Goal: Obtain resource: Obtain resource

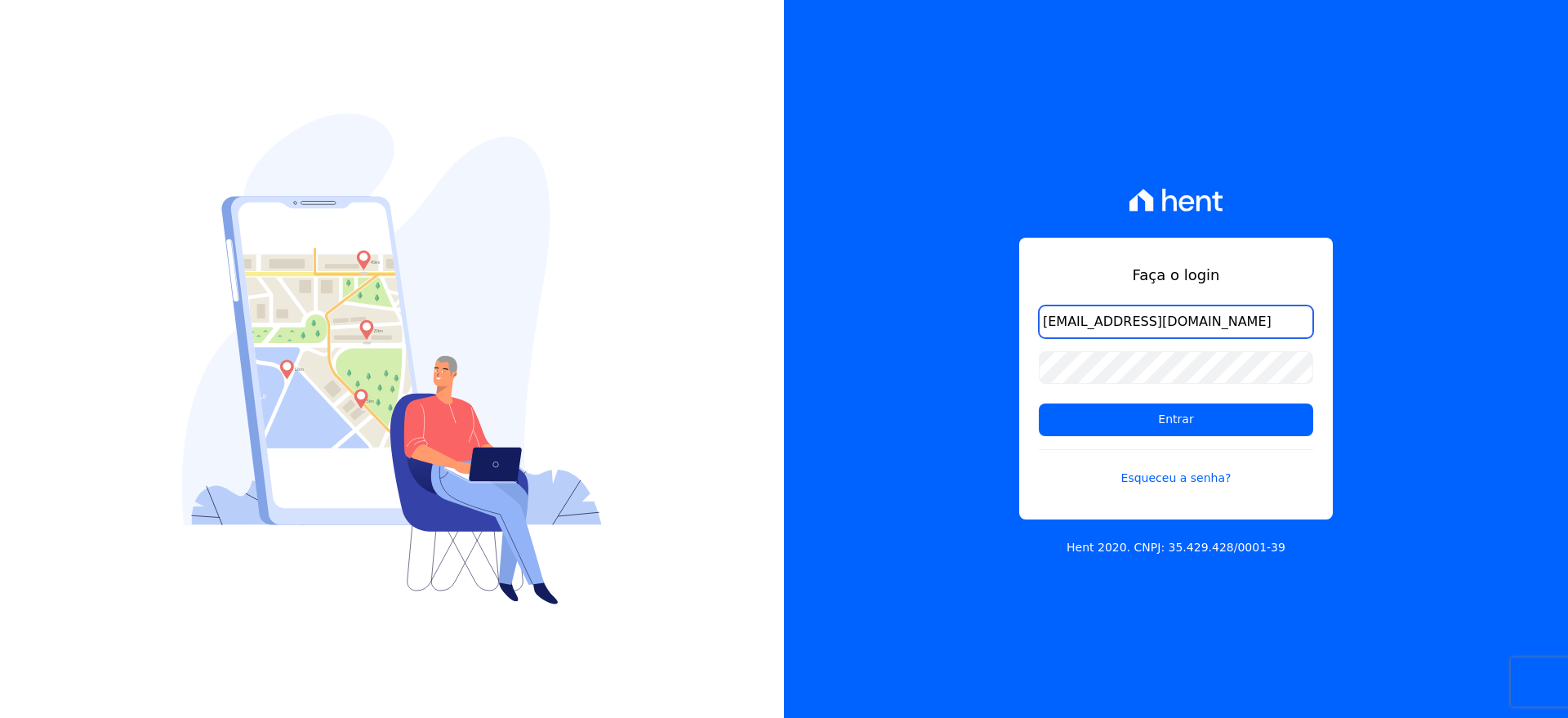
type input "[EMAIL_ADDRESS][DOMAIN_NAME]"
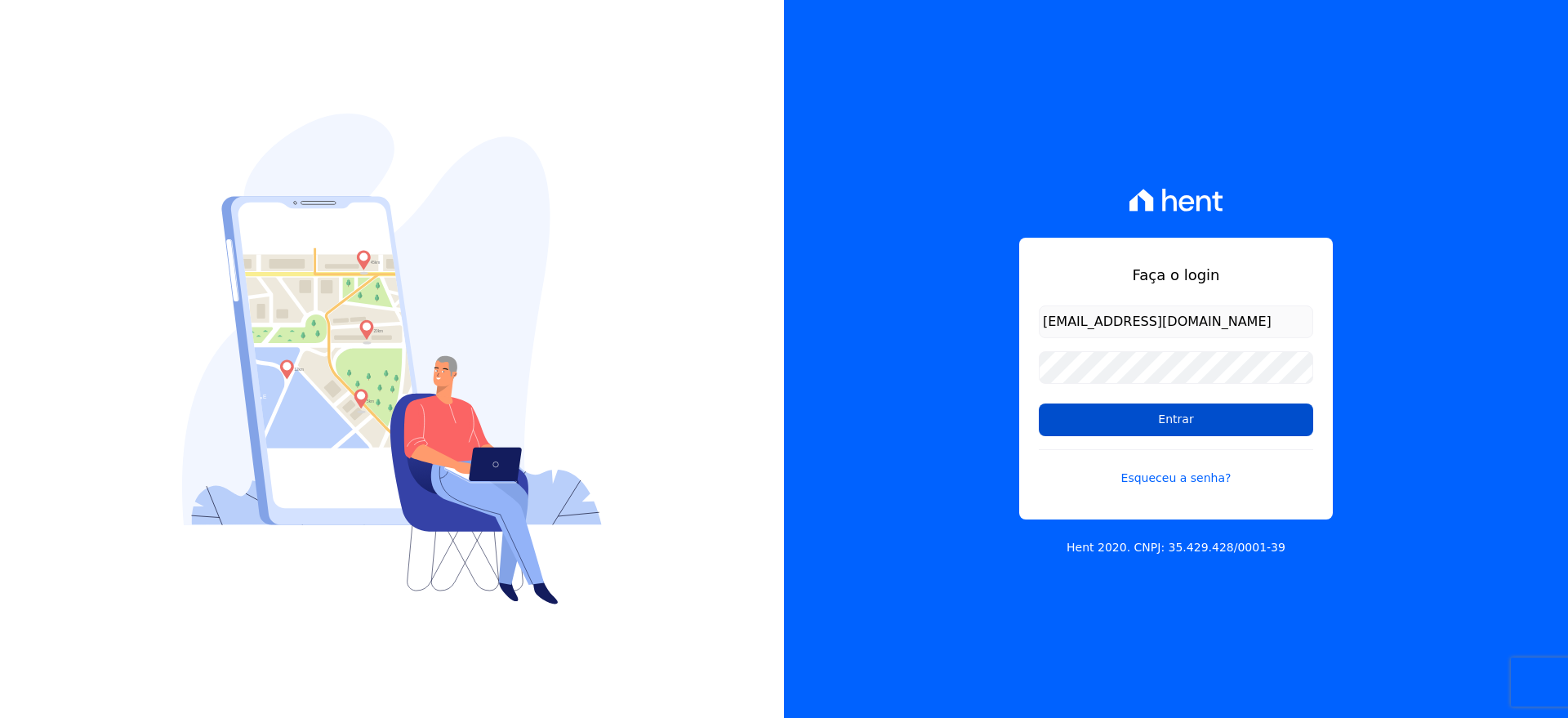
click at [1154, 411] on input "Entrar" at bounding box center [1176, 420] width 275 height 32
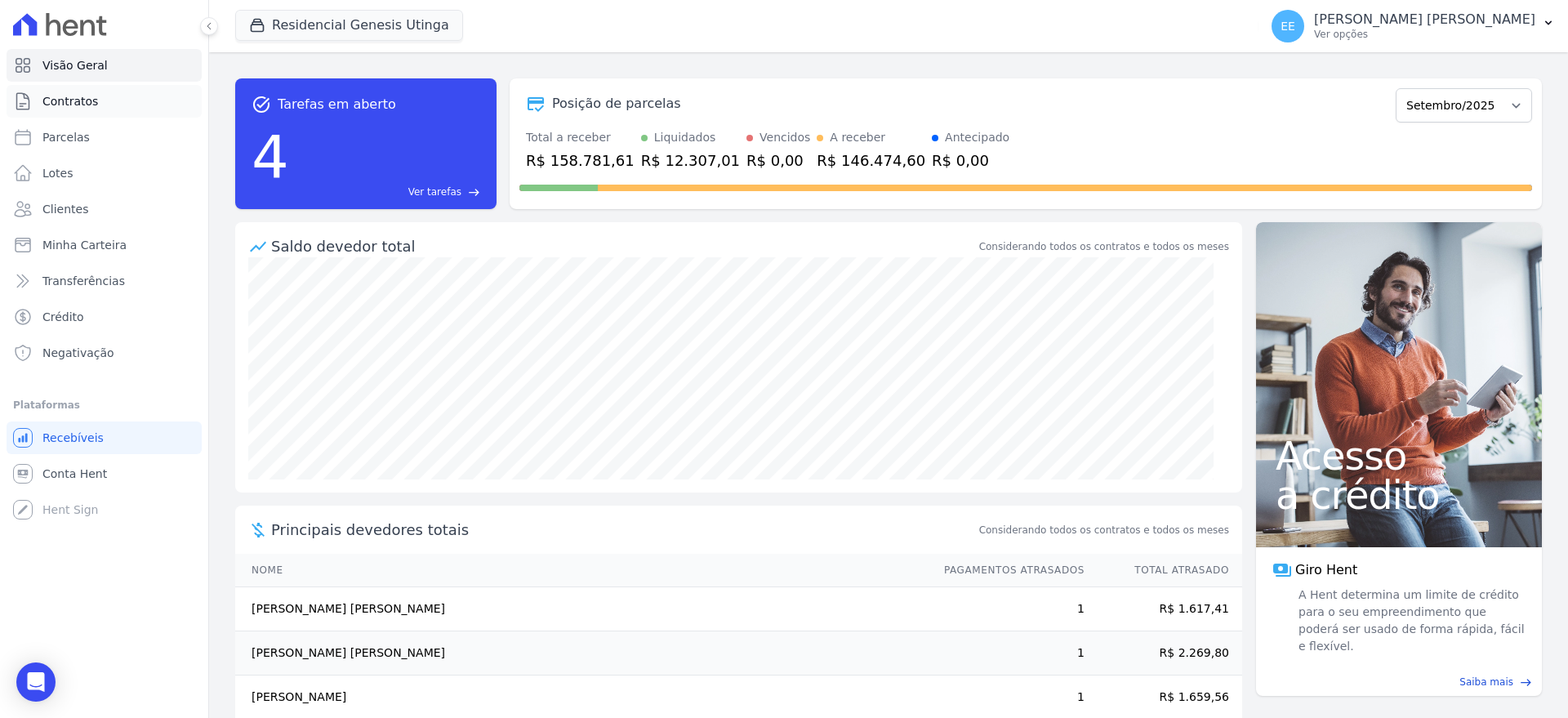
click at [60, 101] on span "Contratos" at bounding box center [70, 101] width 56 height 16
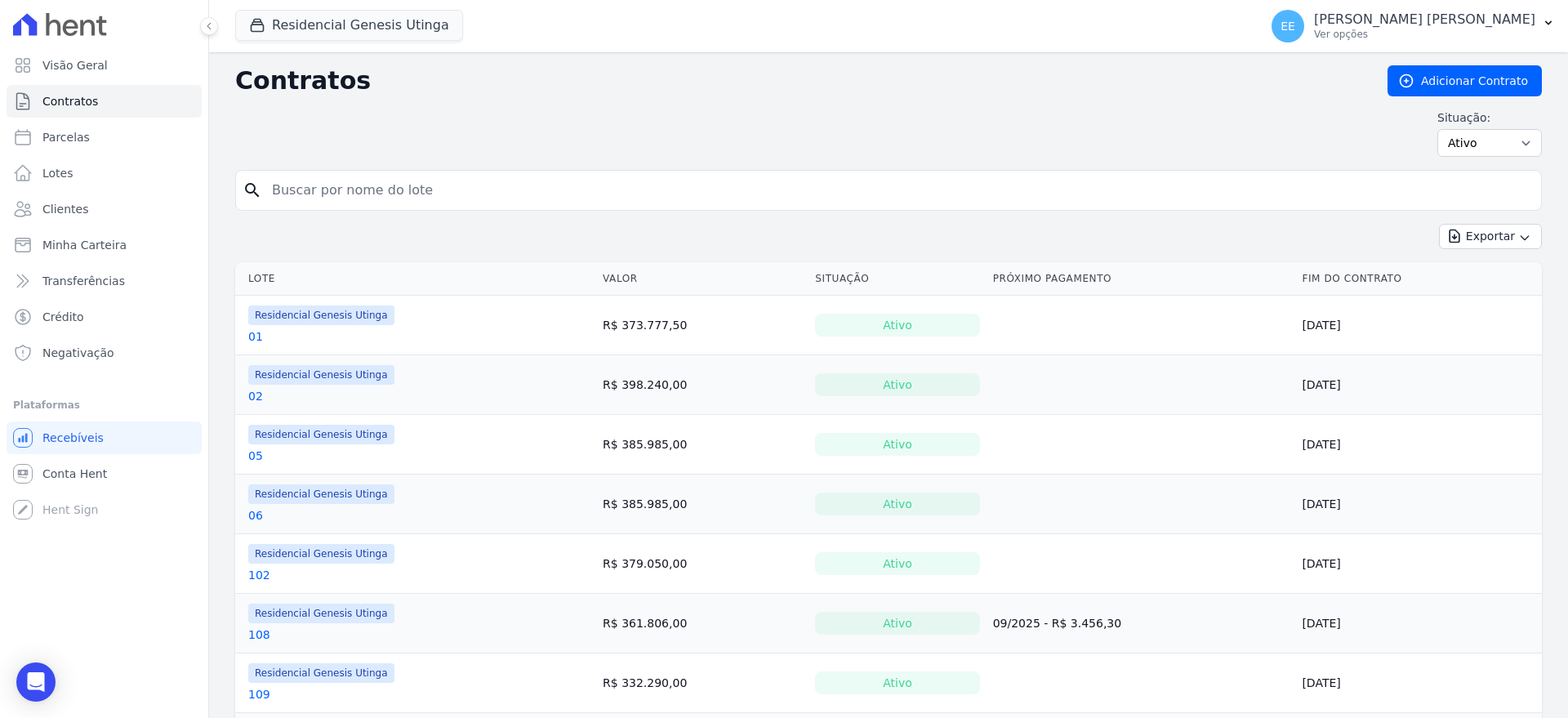
click at [373, 191] on input "search" at bounding box center [898, 190] width 1272 height 32
type input "15"
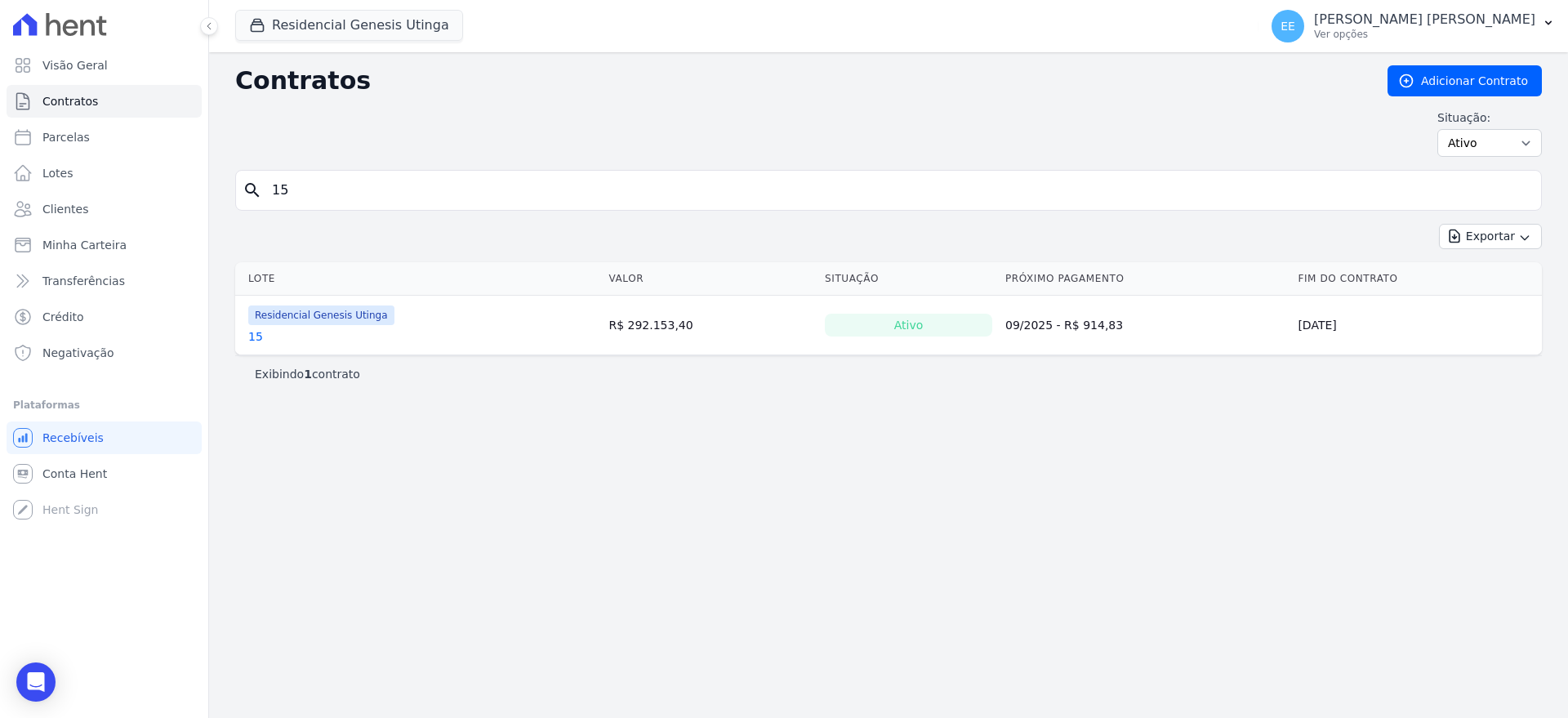
click at [249, 339] on link "15" at bounding box center [256, 336] width 14 height 16
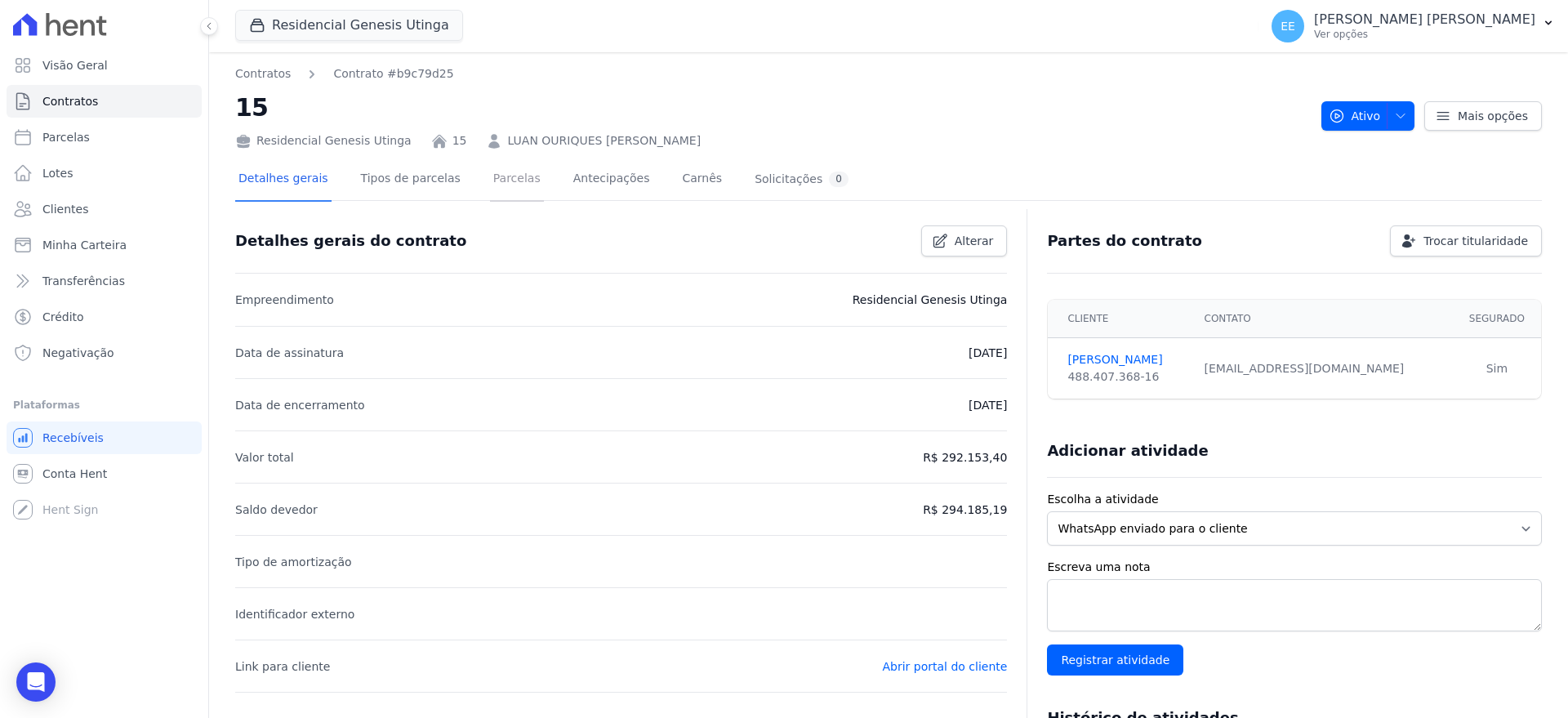
click at [507, 177] on link "Parcelas" at bounding box center [517, 180] width 54 height 43
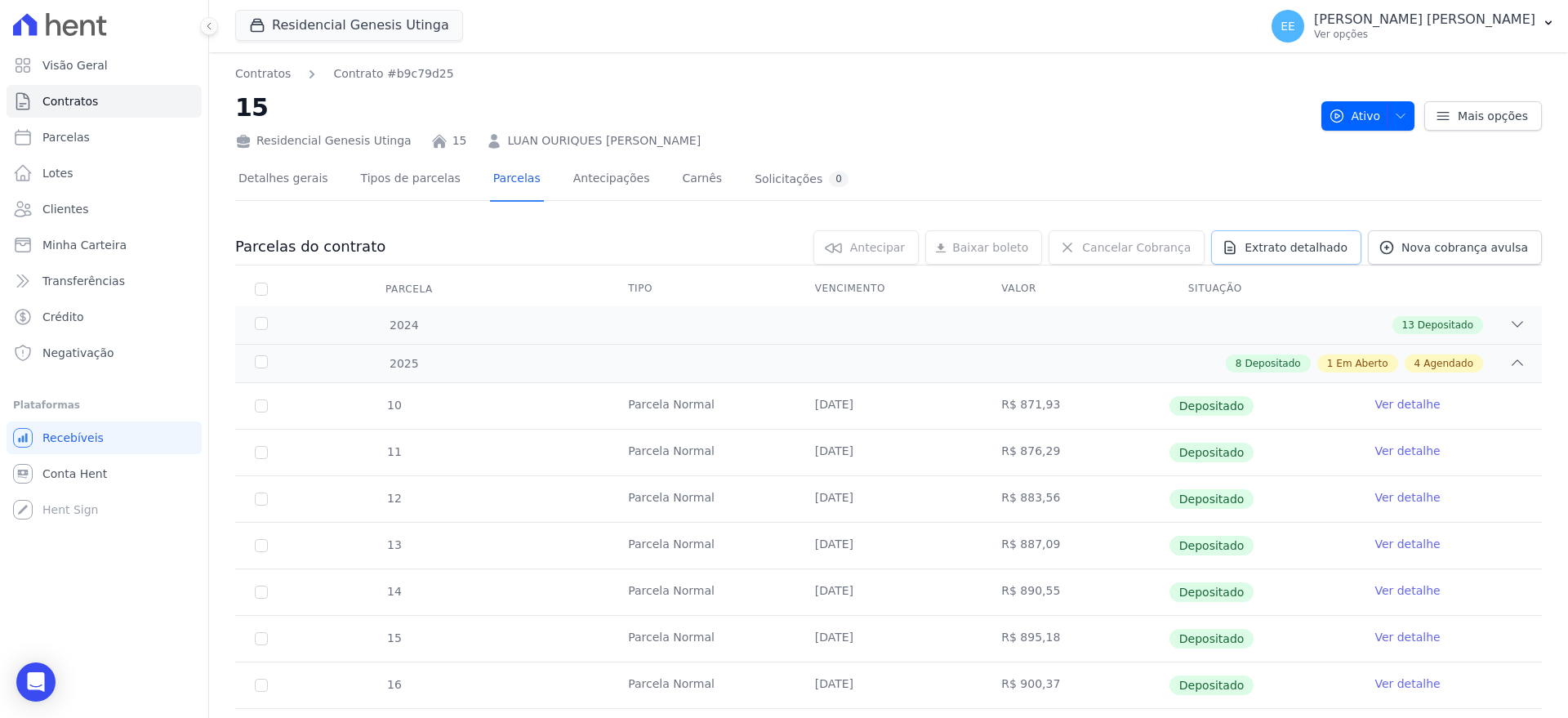
click at [1310, 244] on span "Extrato detalhado" at bounding box center [1296, 248] width 103 height 16
click at [1521, 253] on span "Exportar PDF" at bounding box center [1515, 248] width 86 height 16
click at [112, 100] on link "Contratos" at bounding box center [104, 101] width 196 height 32
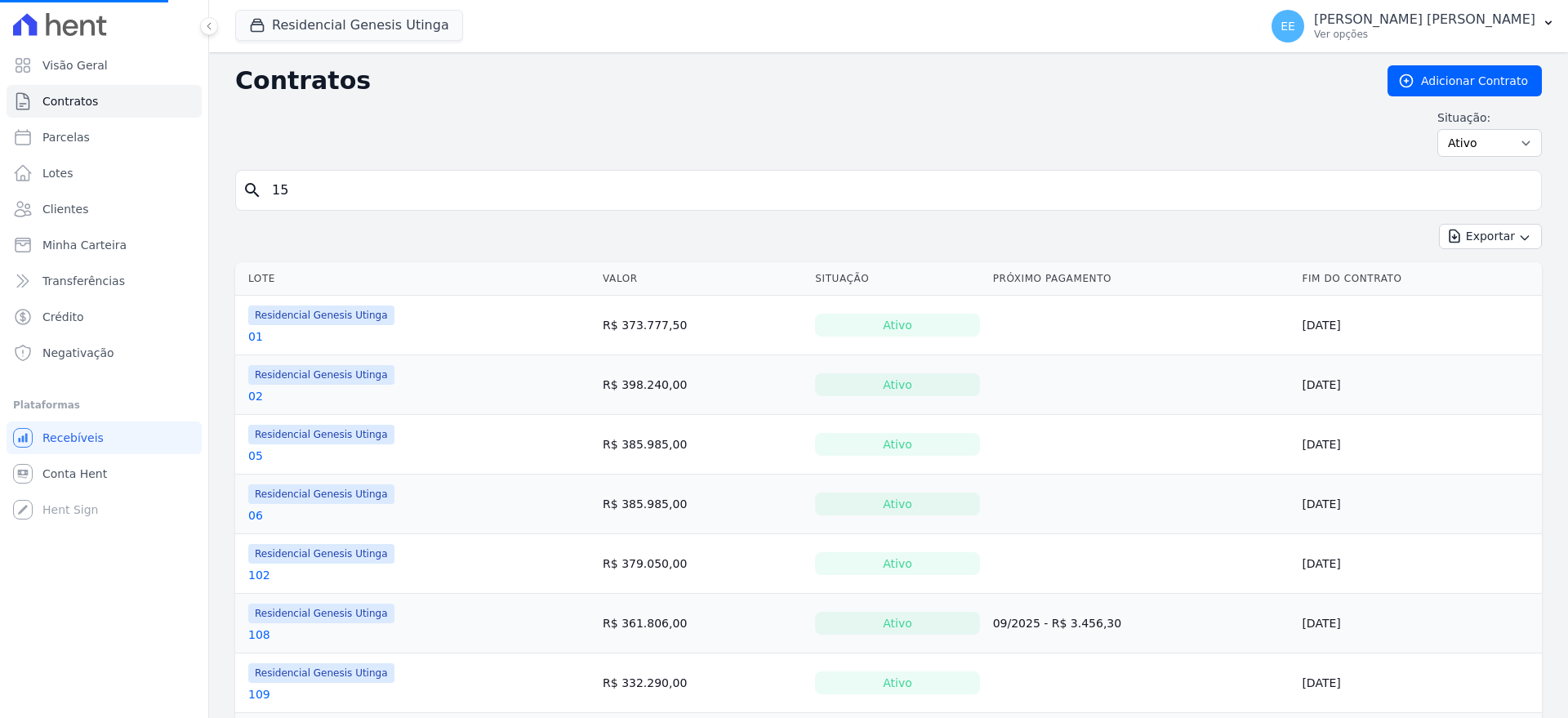
click at [327, 184] on input "15" at bounding box center [898, 190] width 1272 height 32
click at [327, 179] on input "search" at bounding box center [898, 190] width 1272 height 32
type input "23"
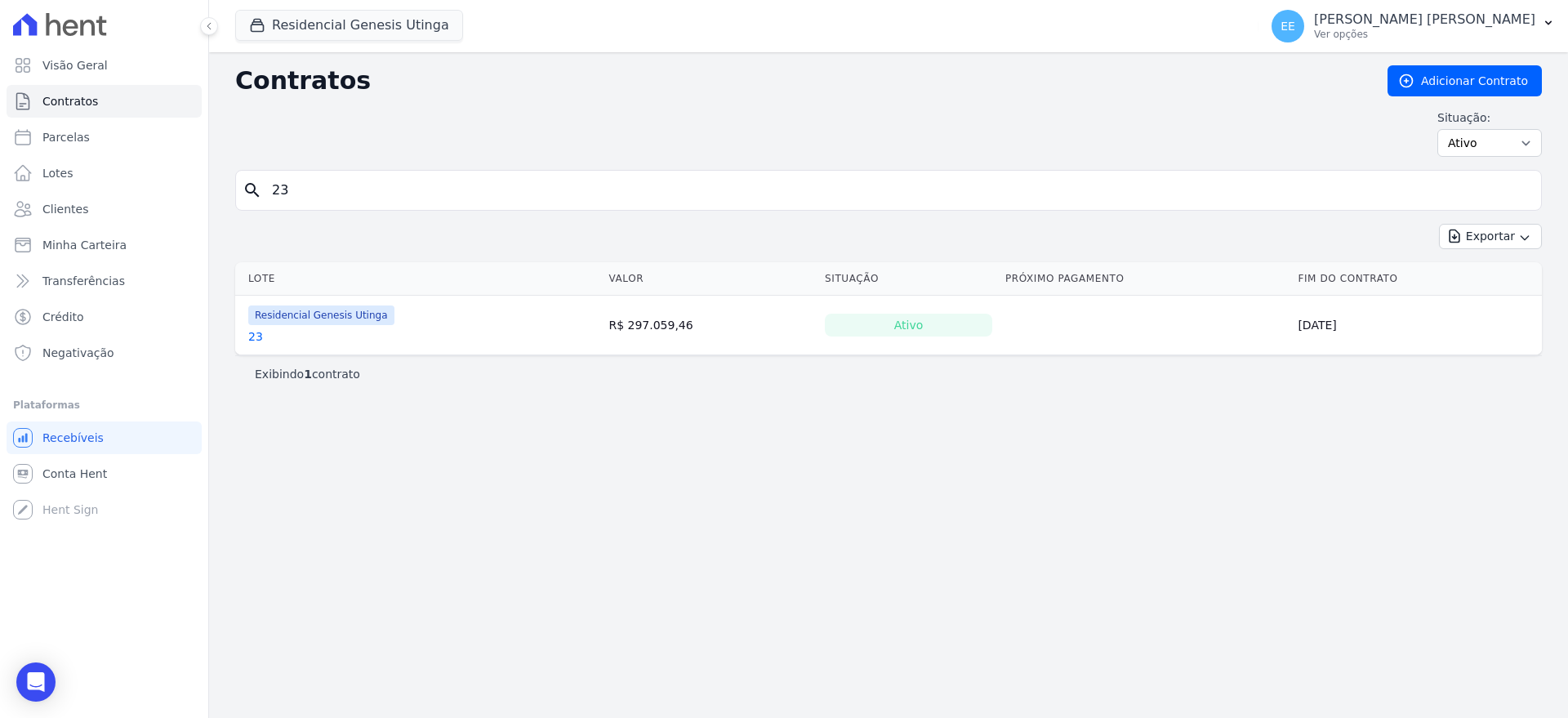
click at [255, 336] on link "23" at bounding box center [256, 336] width 14 height 16
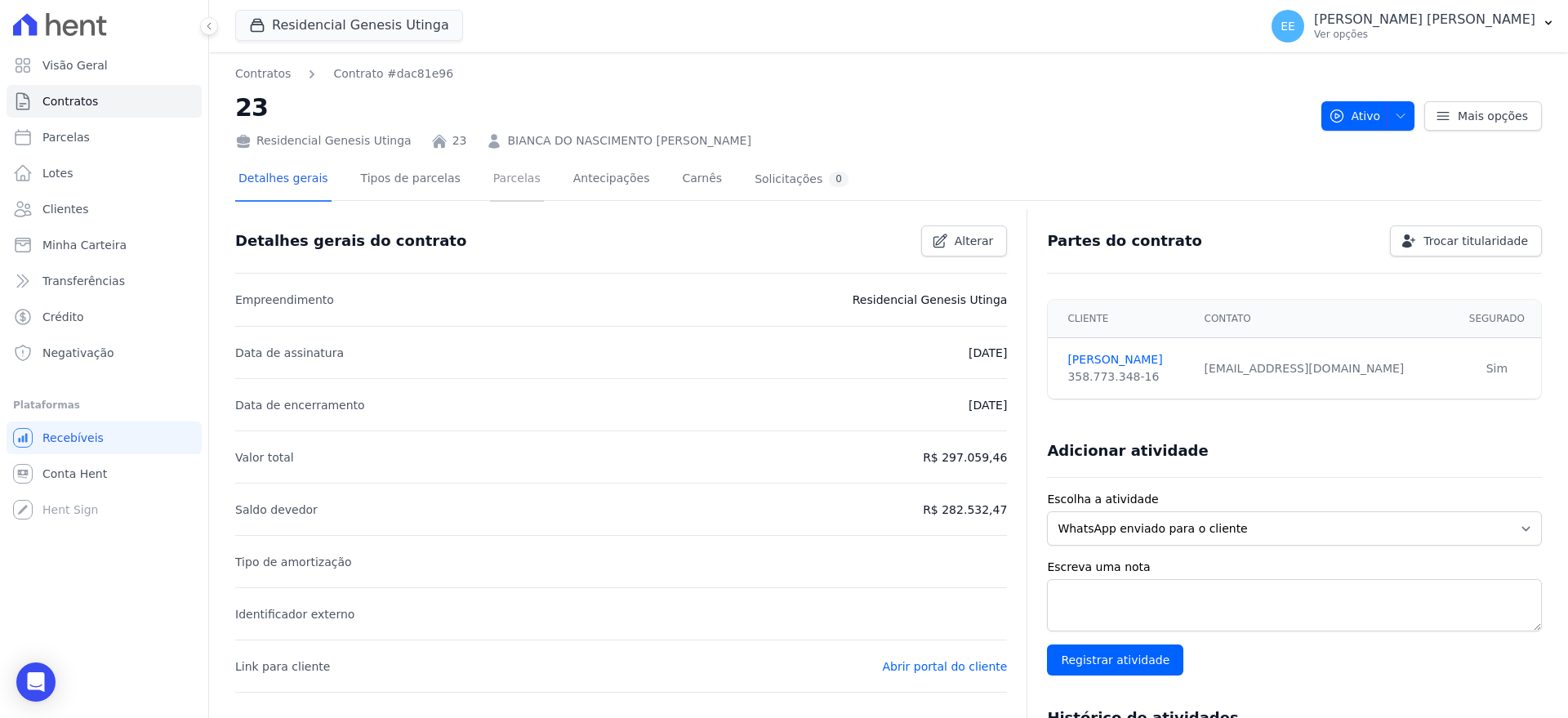
click at [498, 173] on link "Parcelas" at bounding box center [517, 180] width 54 height 43
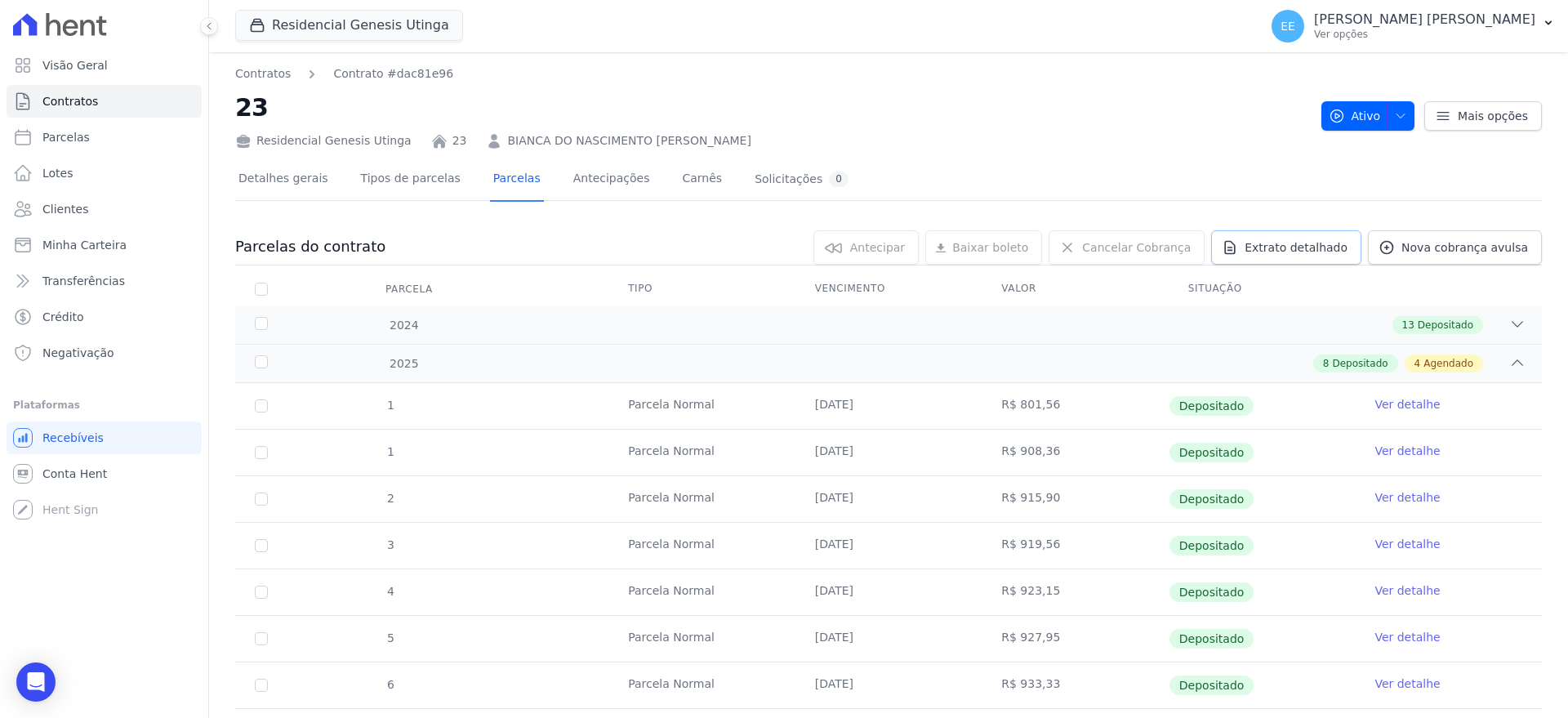
click at [1304, 241] on span "Extrato detalhado" at bounding box center [1296, 248] width 103 height 16
click at [1504, 245] on span "Exportar PDF" at bounding box center [1515, 248] width 86 height 16
click at [100, 92] on link "Contratos" at bounding box center [104, 101] width 196 height 32
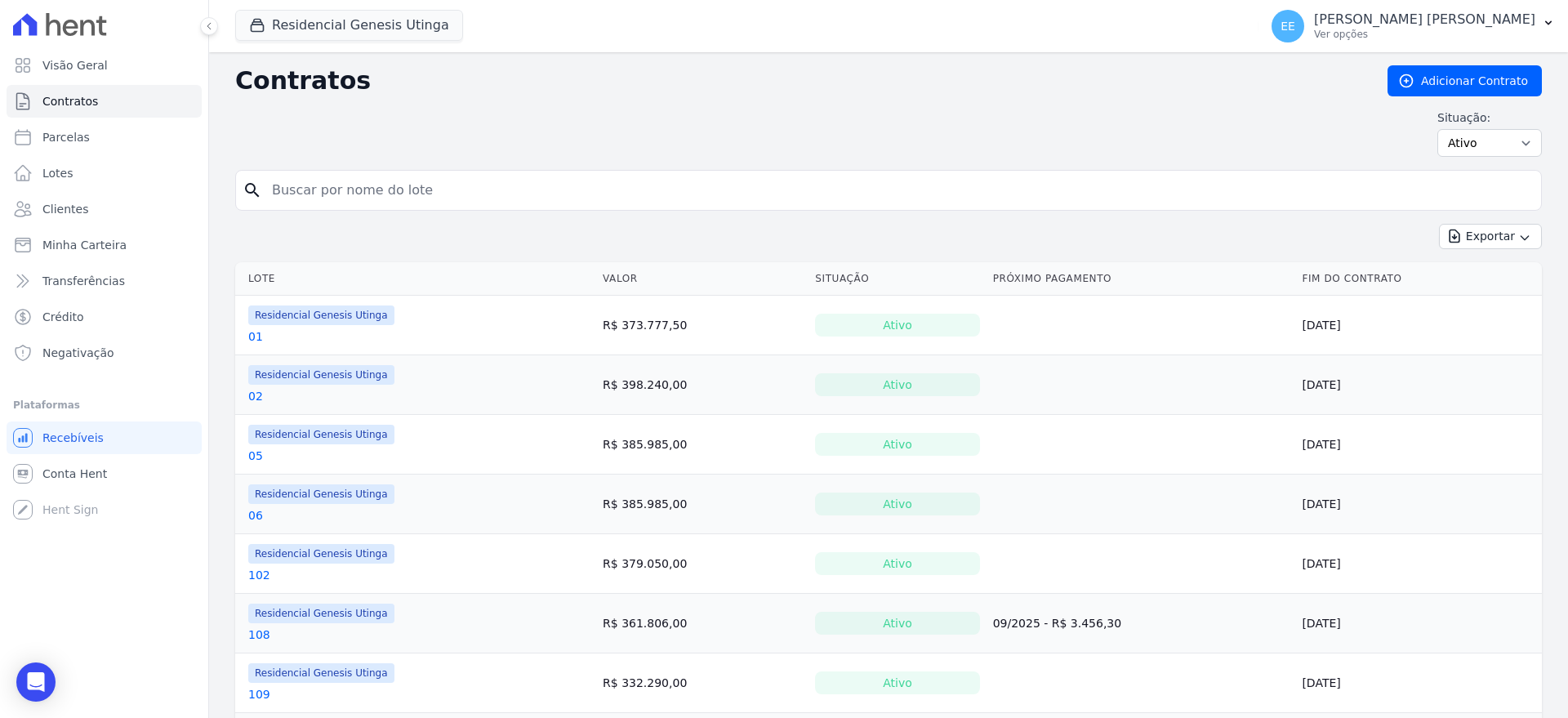
click at [362, 194] on input "search" at bounding box center [898, 190] width 1272 height 32
type input "28"
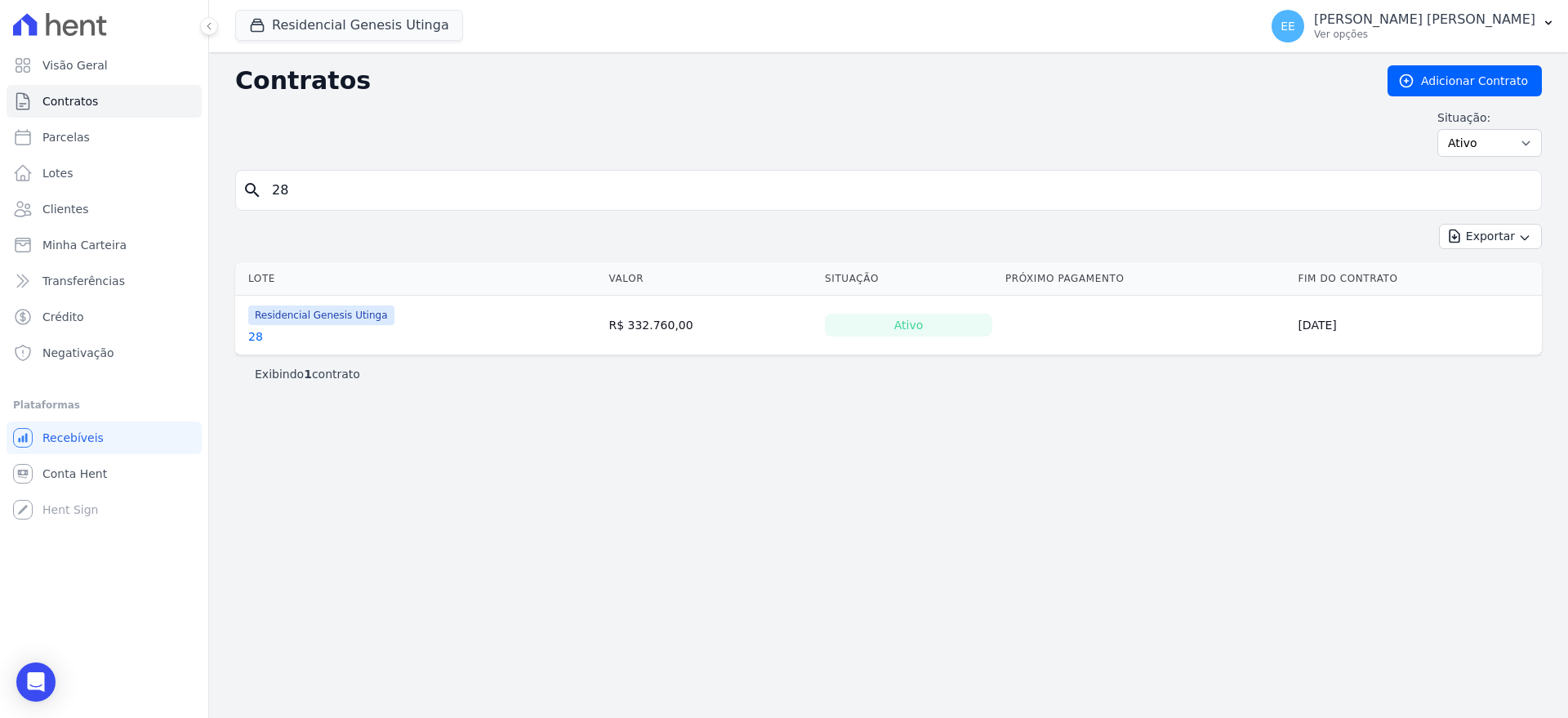
click at [252, 334] on link "28" at bounding box center [256, 336] width 14 height 16
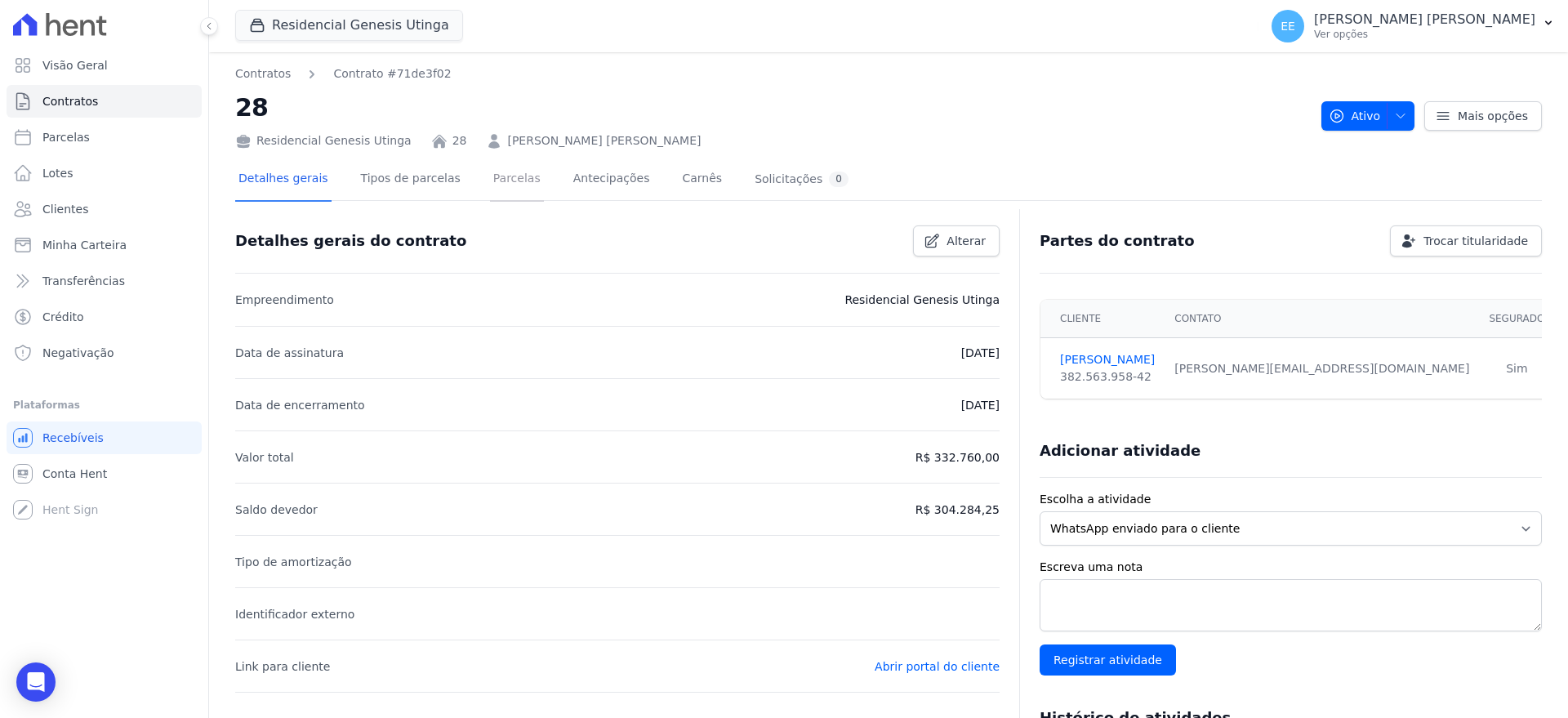
click at [501, 180] on link "Parcelas" at bounding box center [517, 180] width 54 height 43
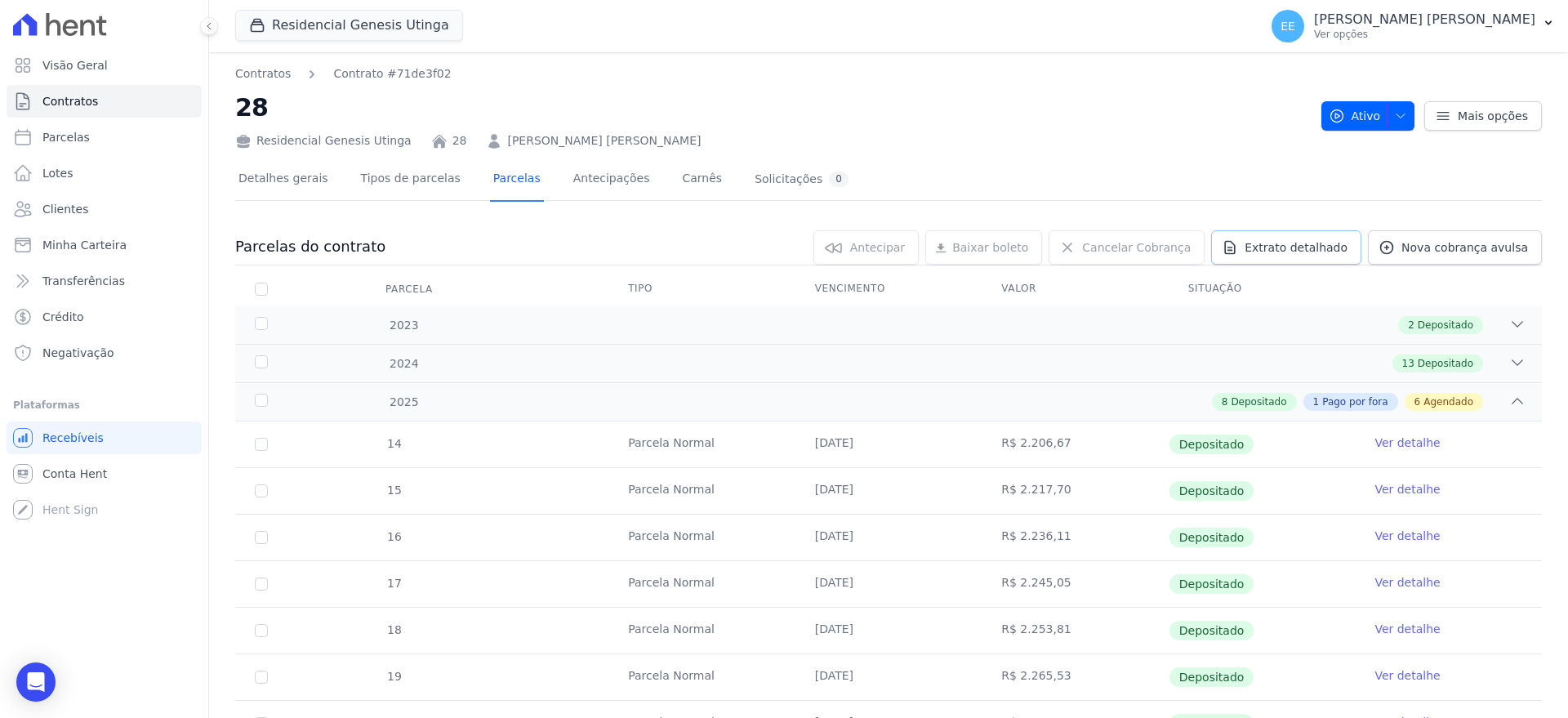
click at [1290, 240] on span "Extrato detalhado" at bounding box center [1296, 248] width 103 height 16
click at [1511, 241] on span "Exportar PDF" at bounding box center [1515, 248] width 86 height 16
click at [62, 107] on span "Contratos" at bounding box center [70, 101] width 56 height 16
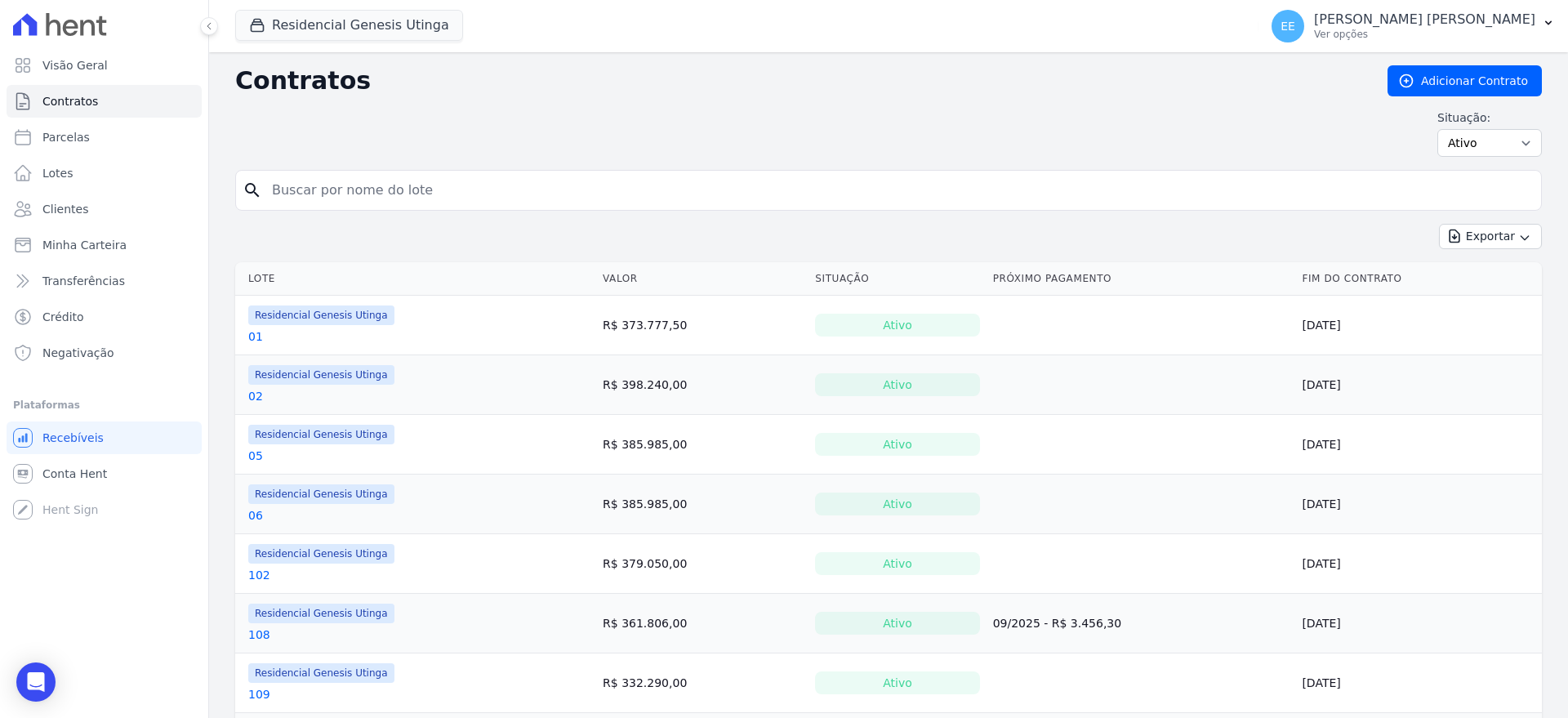
click at [275, 191] on input "search" at bounding box center [898, 190] width 1272 height 32
type input "48"
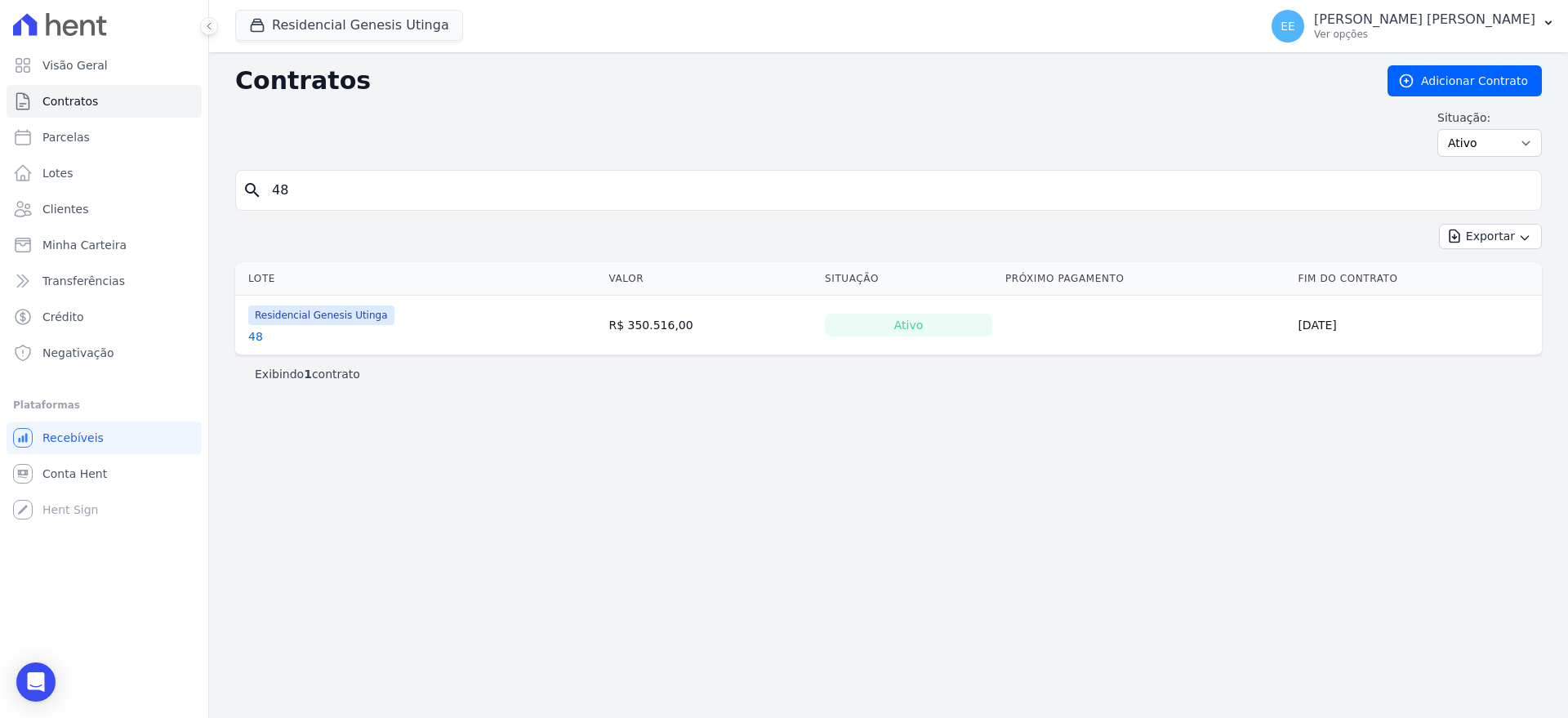
click at [253, 336] on link "48" at bounding box center [256, 336] width 14 height 16
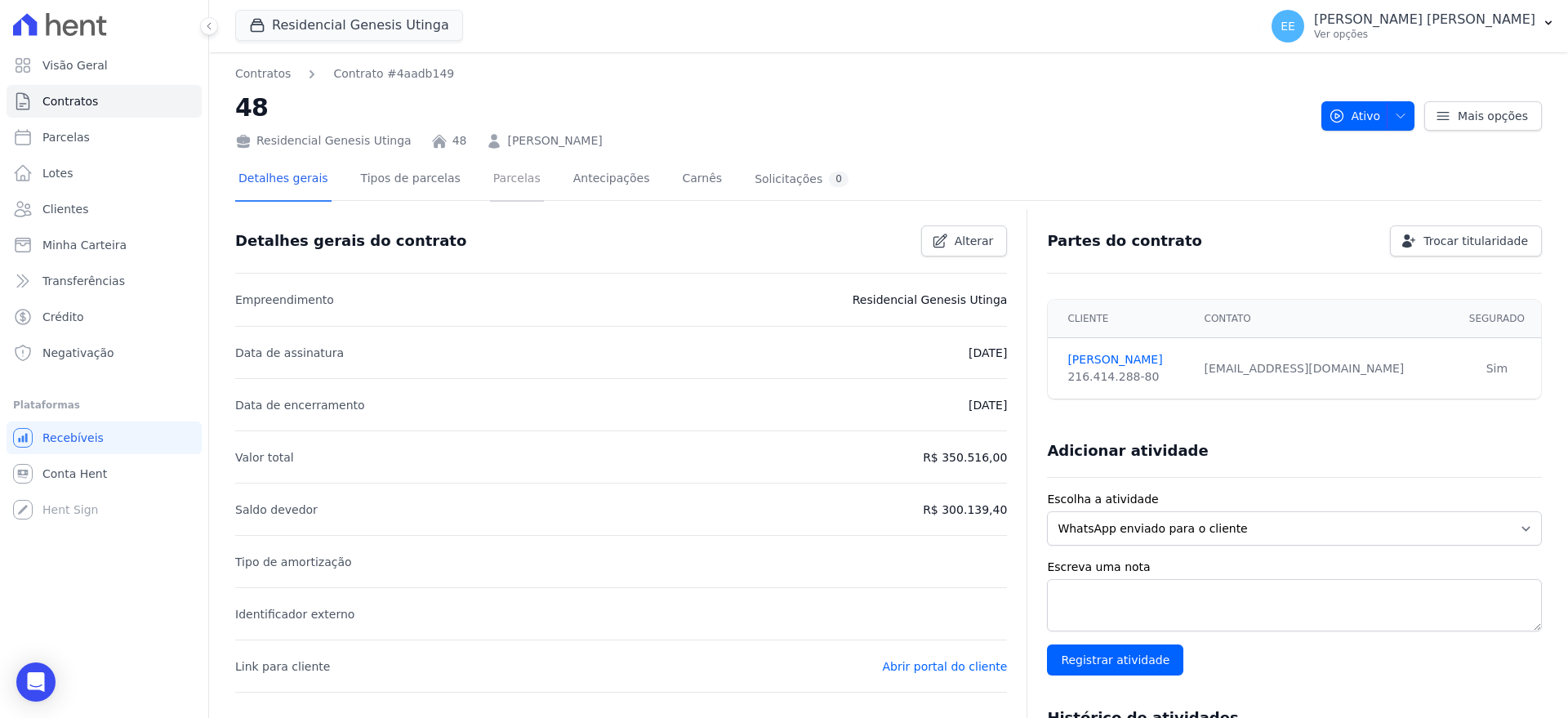
click at [495, 175] on link "Parcelas" at bounding box center [517, 180] width 54 height 43
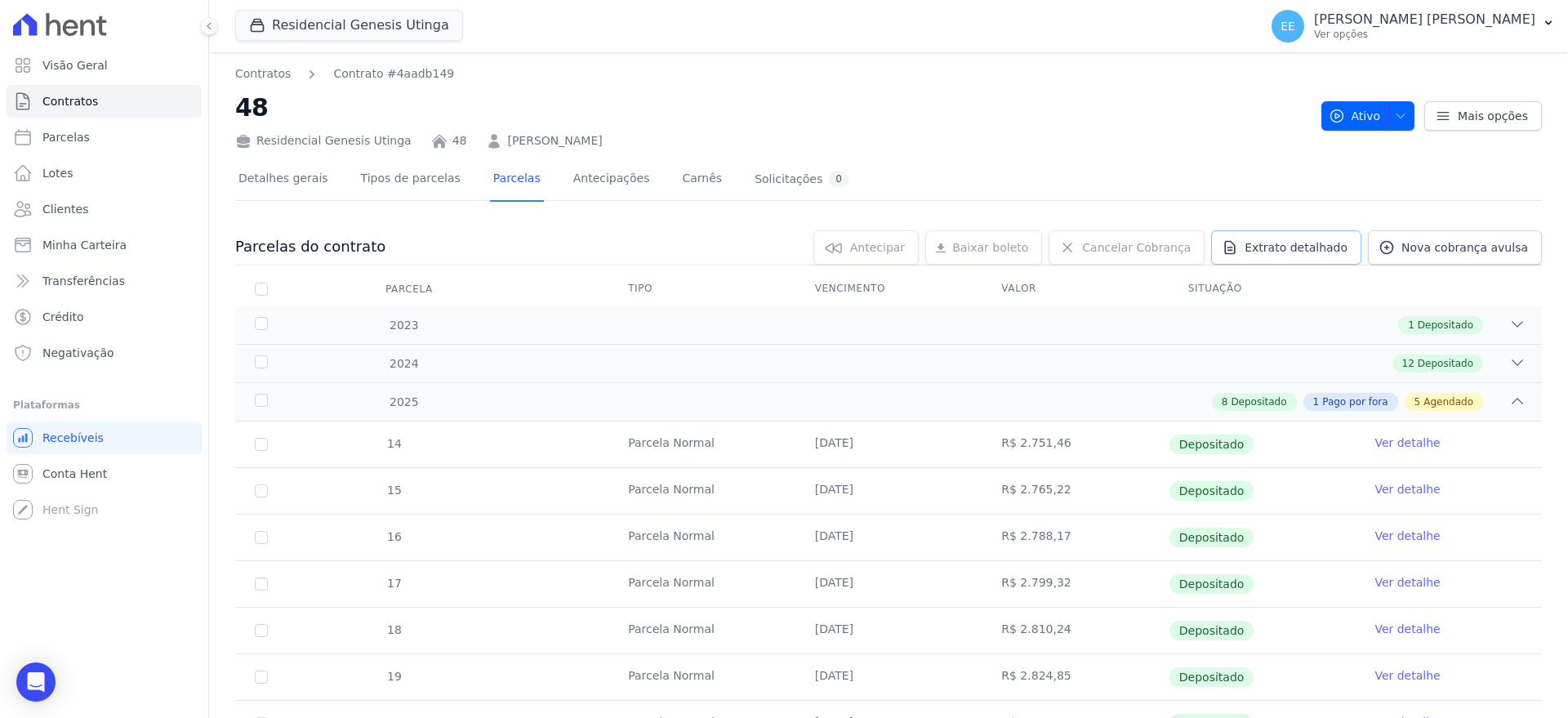
click at [1315, 250] on span "Extrato detalhado" at bounding box center [1296, 248] width 103 height 16
click at [1505, 246] on span "Exportar PDF" at bounding box center [1515, 248] width 86 height 16
click at [126, 102] on link "Contratos" at bounding box center [104, 101] width 196 height 32
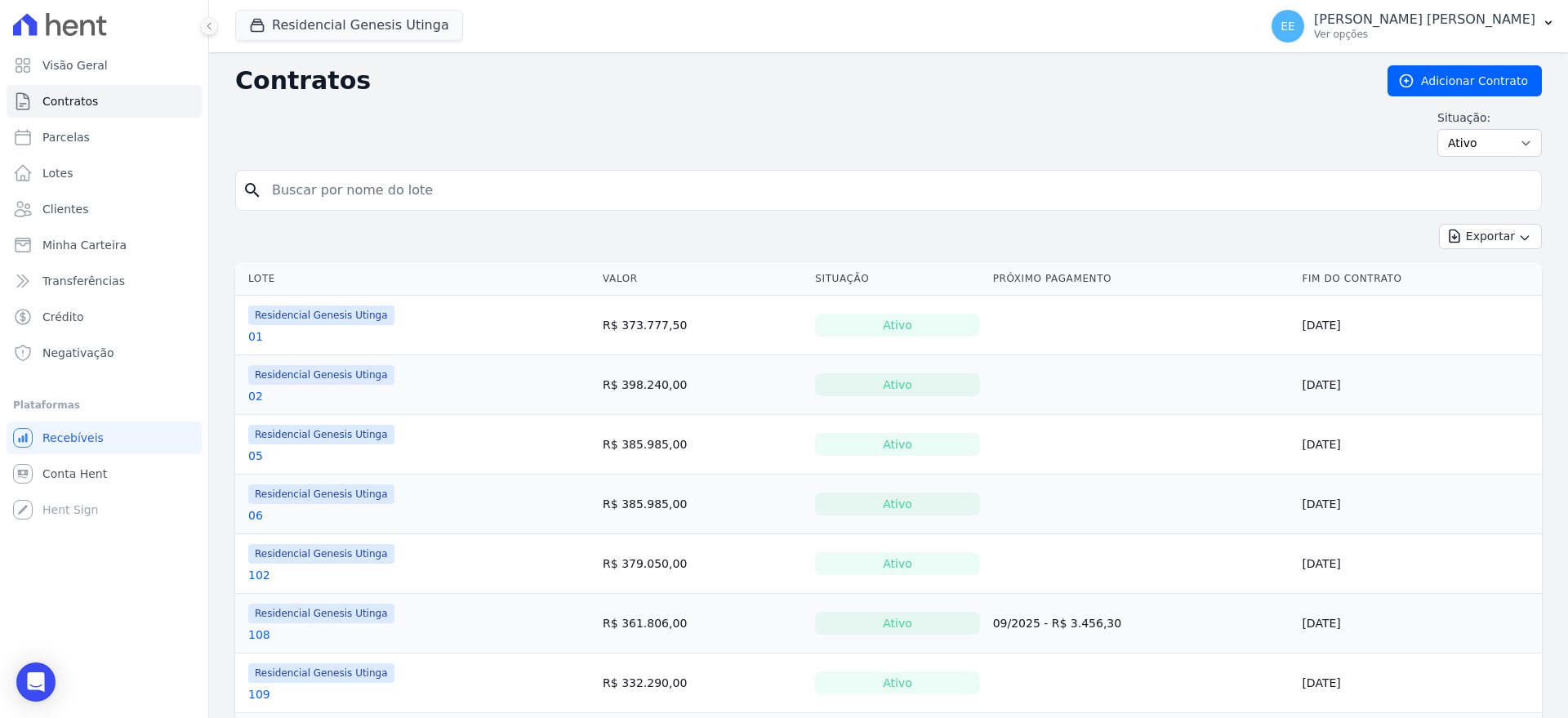
click at [394, 186] on input "search" at bounding box center [898, 190] width 1272 height 32
type input "66"
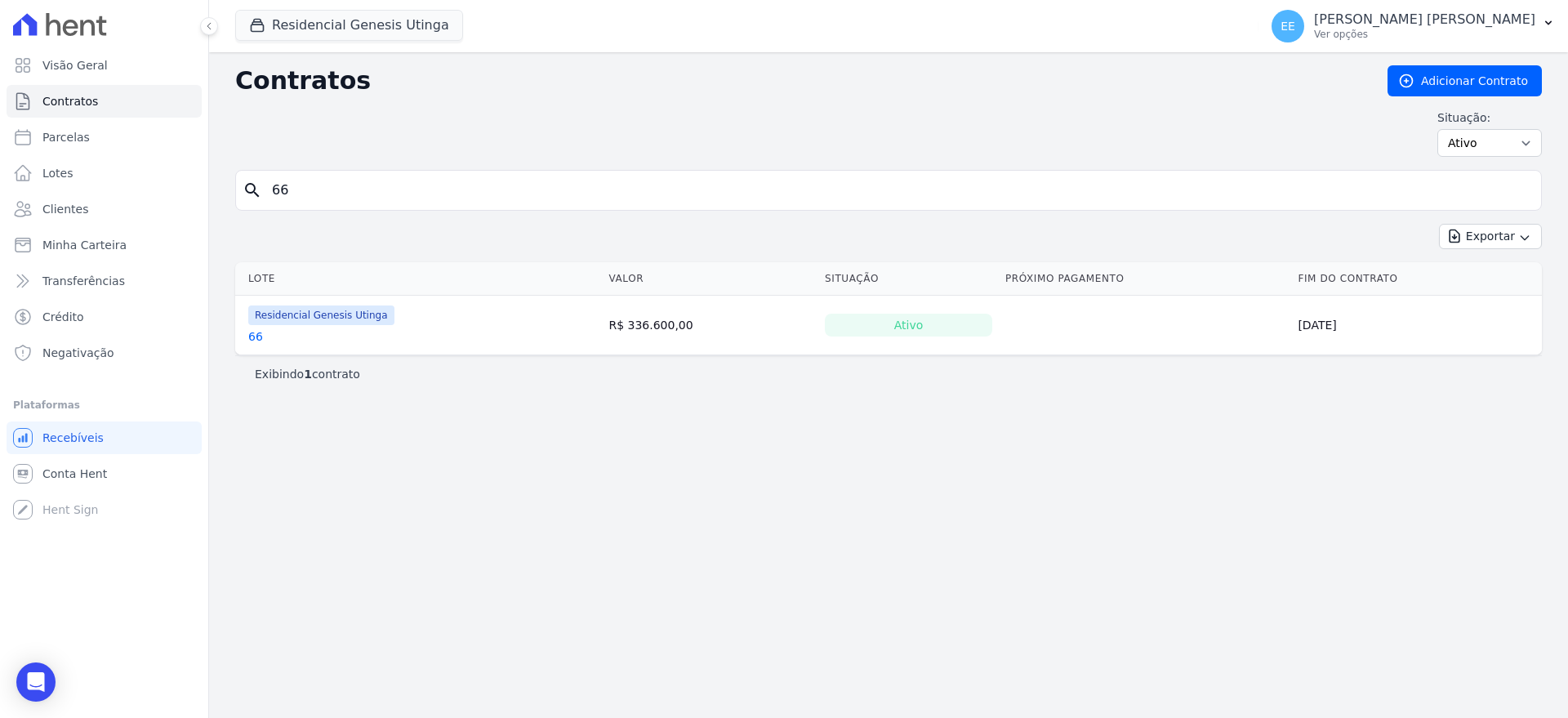
click at [260, 333] on link "66" at bounding box center [256, 336] width 14 height 16
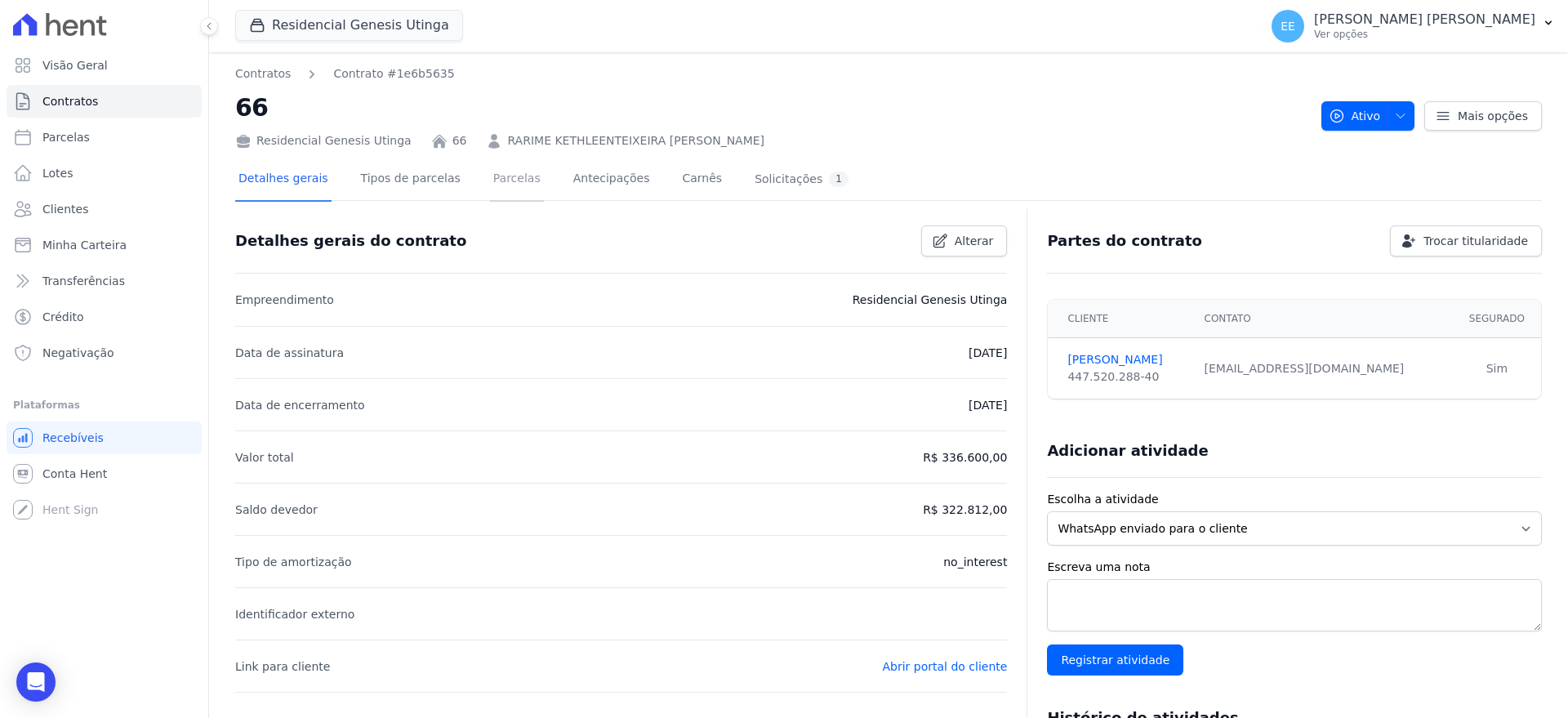
click at [490, 181] on link "Parcelas" at bounding box center [517, 180] width 54 height 43
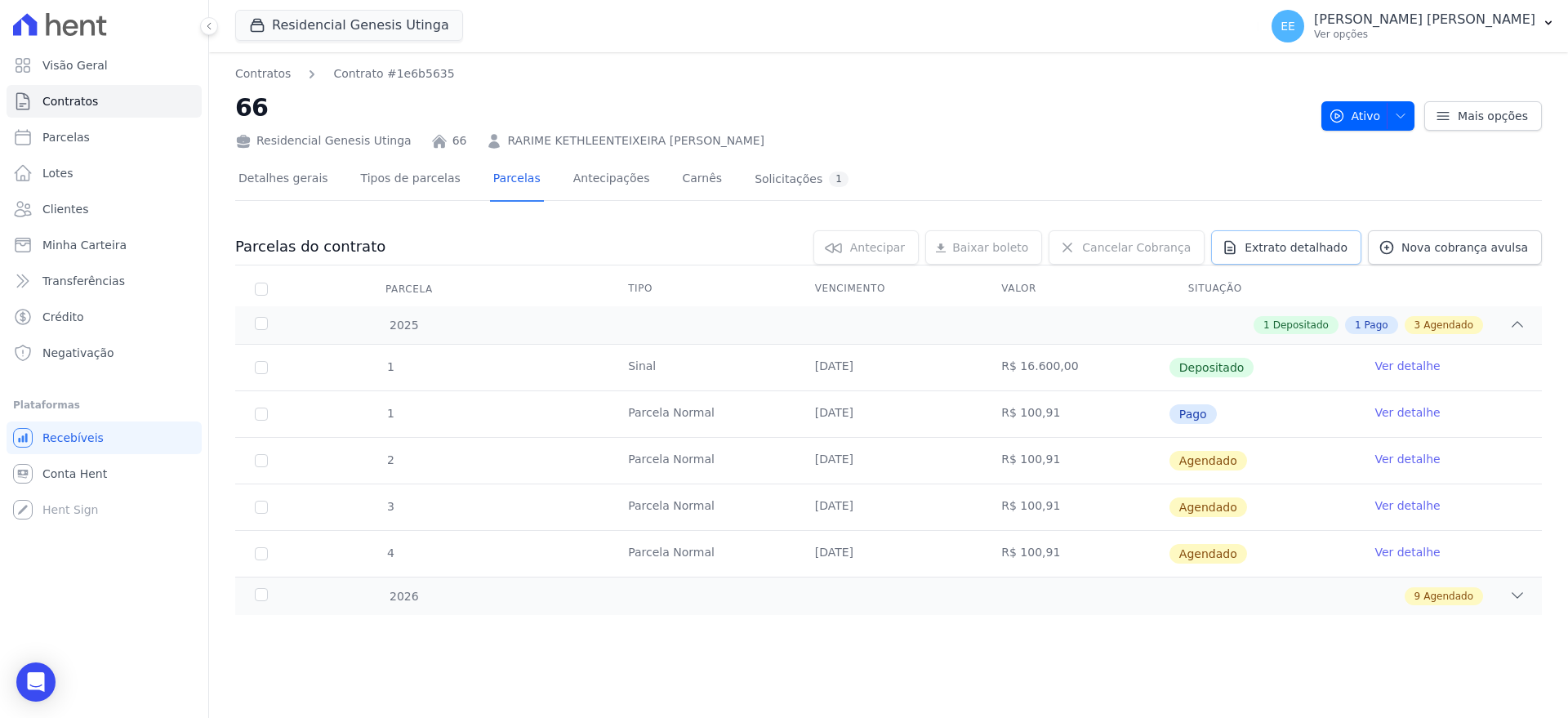
click at [1300, 246] on span "Extrato detalhado" at bounding box center [1296, 248] width 103 height 16
click at [1537, 251] on span "Exportar PDF" at bounding box center [1515, 248] width 86 height 16
click at [61, 99] on span "Contratos" at bounding box center [70, 101] width 56 height 16
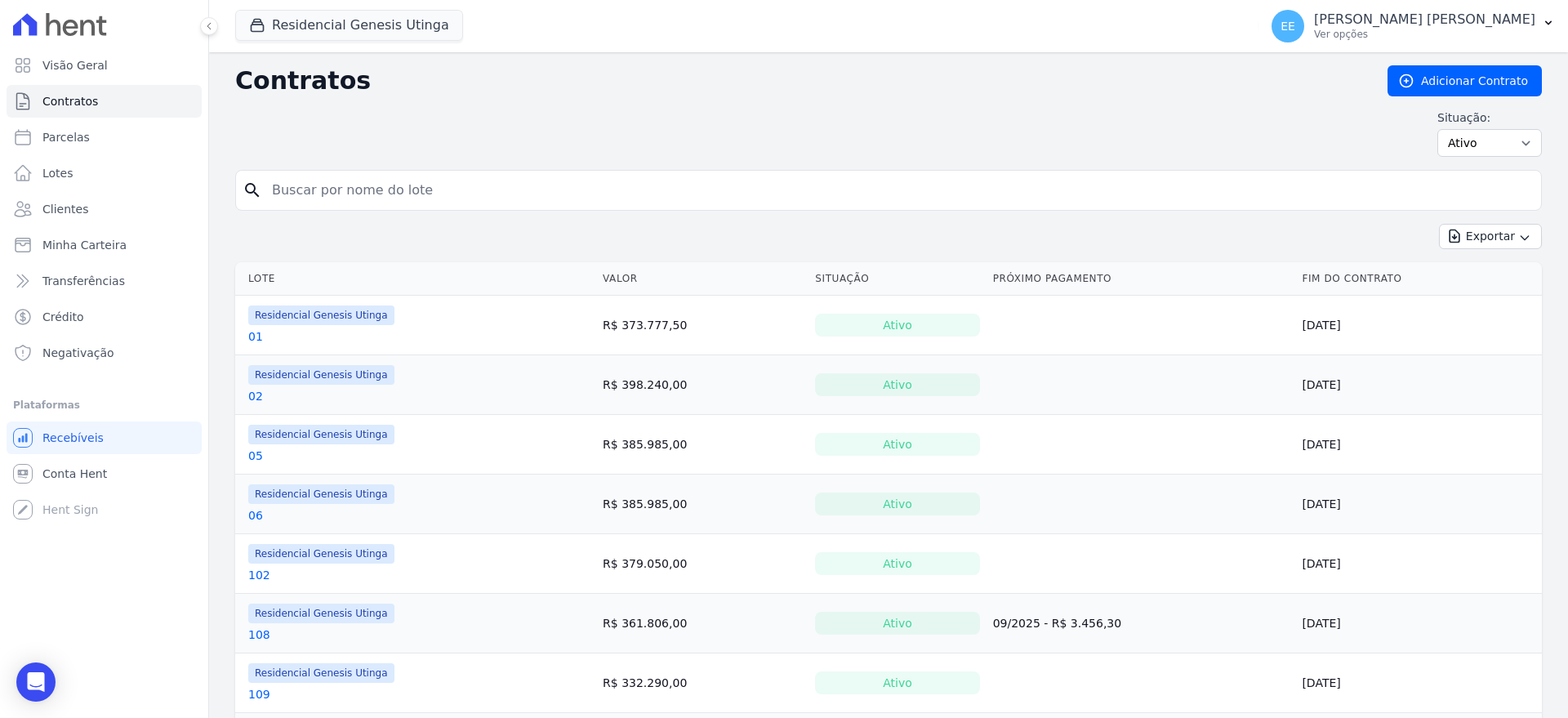
click at [309, 186] on input "search" at bounding box center [898, 190] width 1272 height 32
type input "91"
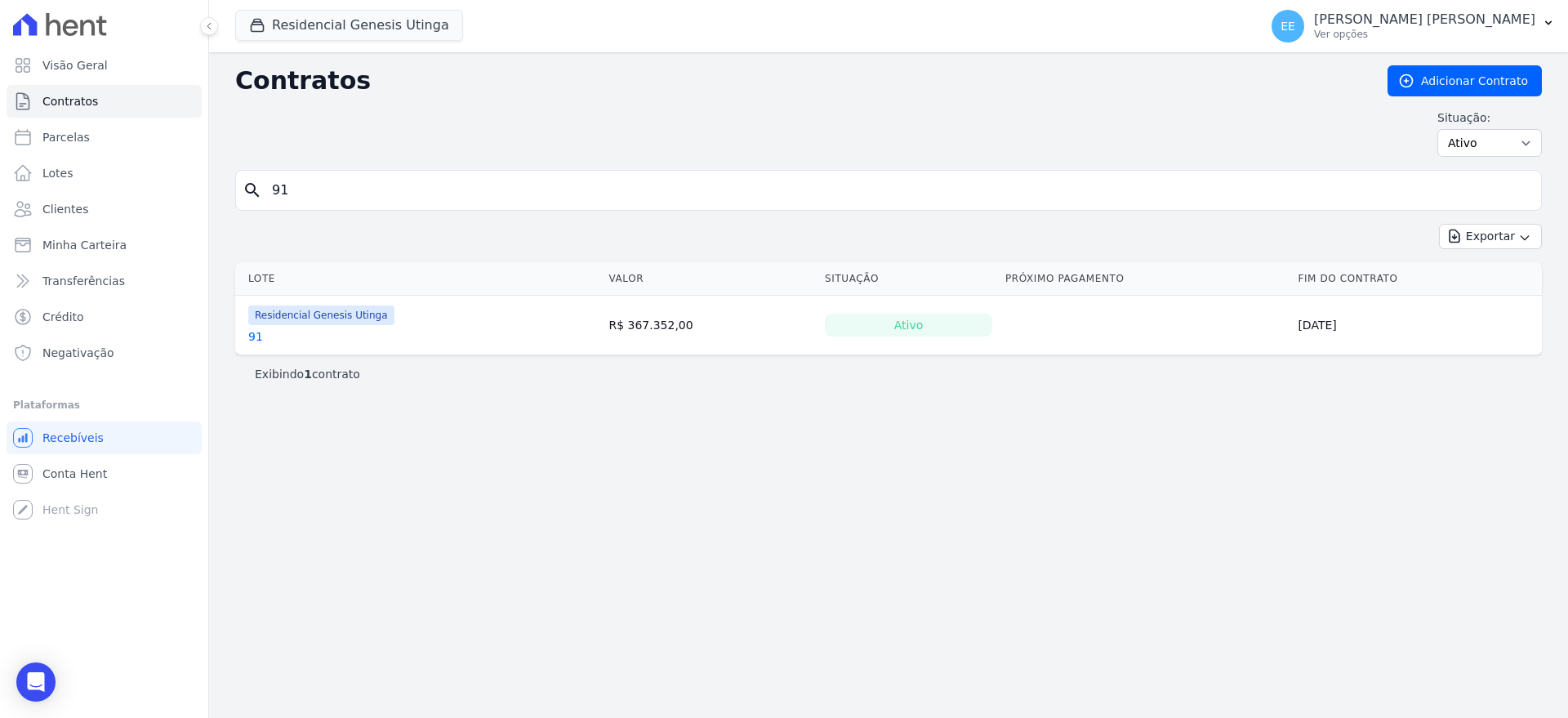
click at [251, 336] on link "91" at bounding box center [256, 336] width 14 height 16
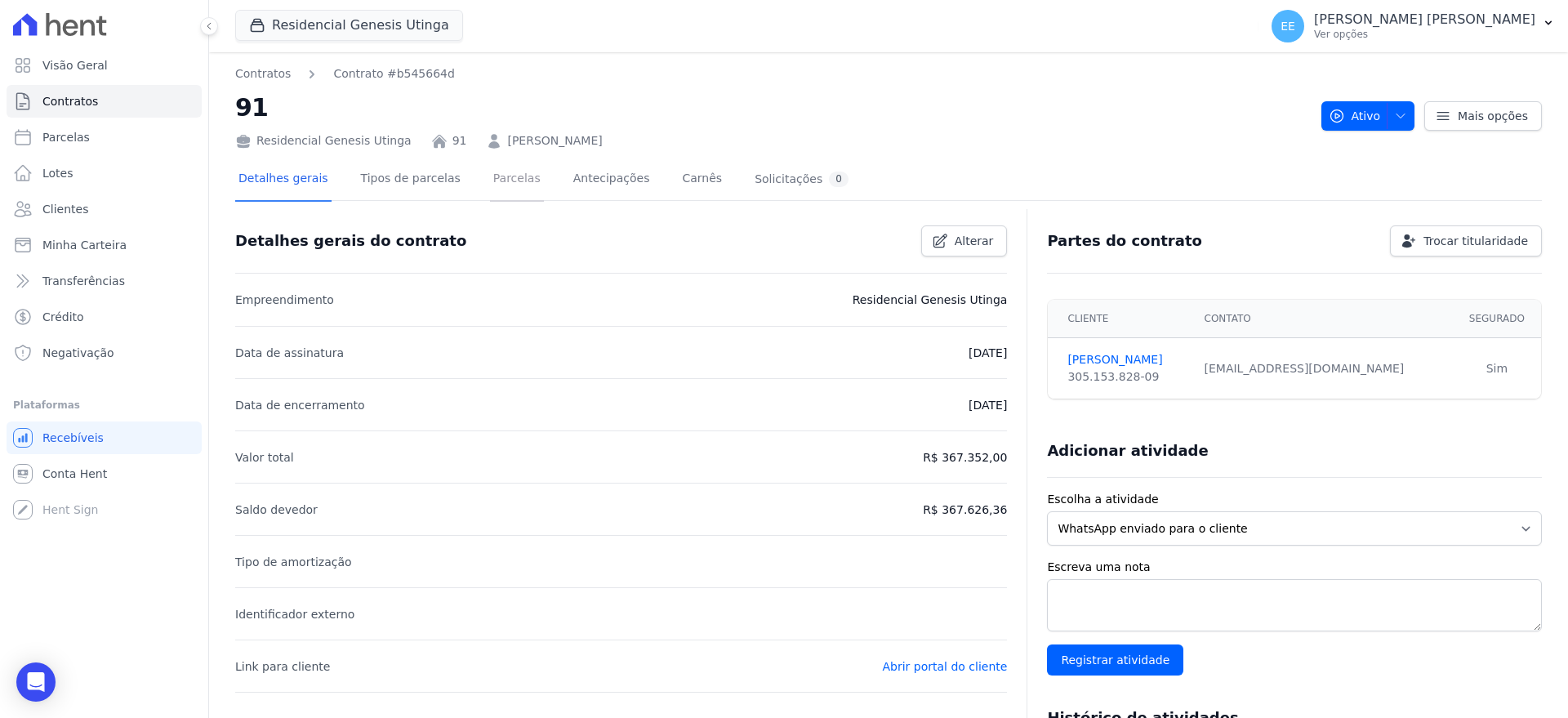
click at [490, 181] on link "Parcelas" at bounding box center [517, 180] width 54 height 43
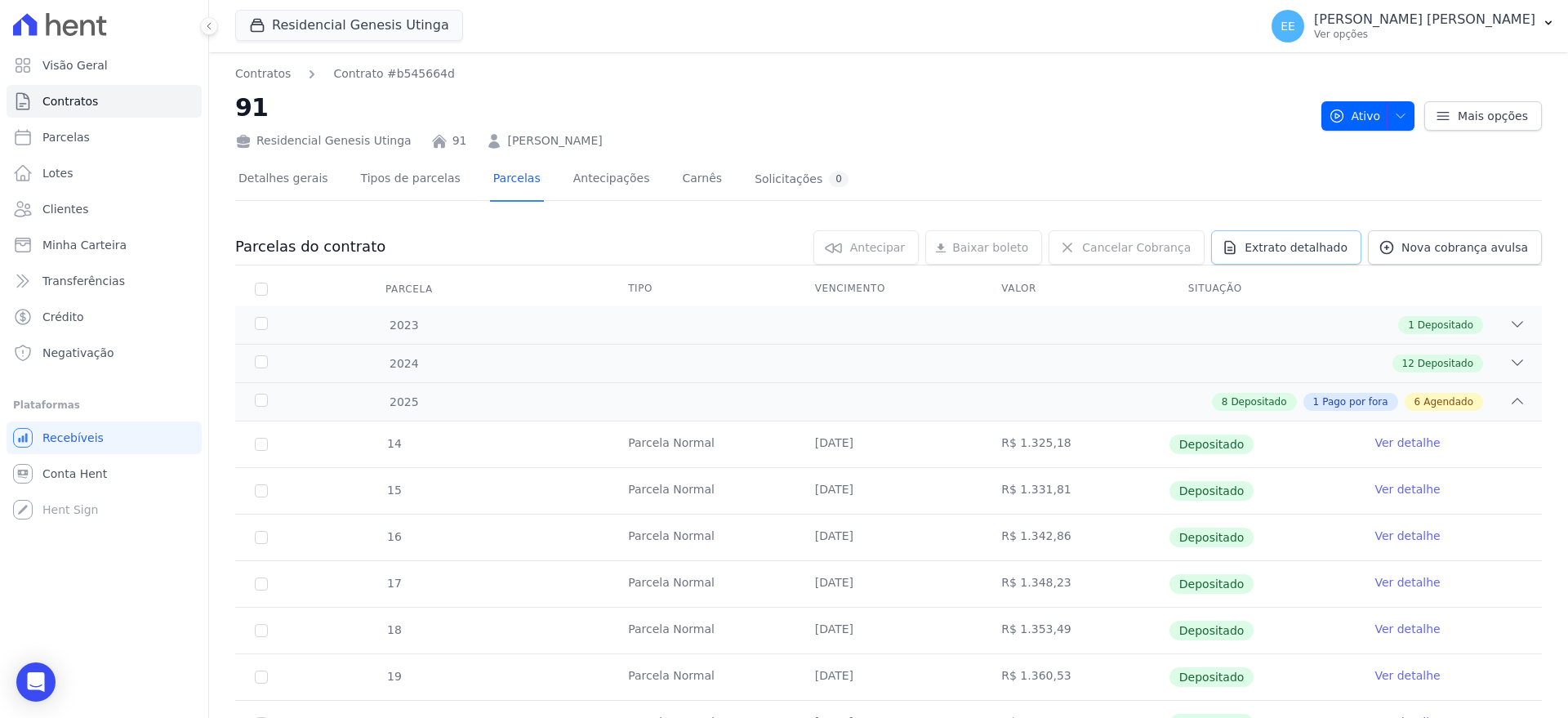
click at [1303, 242] on span "Extrato detalhado" at bounding box center [1296, 248] width 103 height 16
click at [1524, 247] on span "Exportar PDF" at bounding box center [1515, 248] width 86 height 16
click at [105, 100] on link "Contratos" at bounding box center [104, 101] width 196 height 32
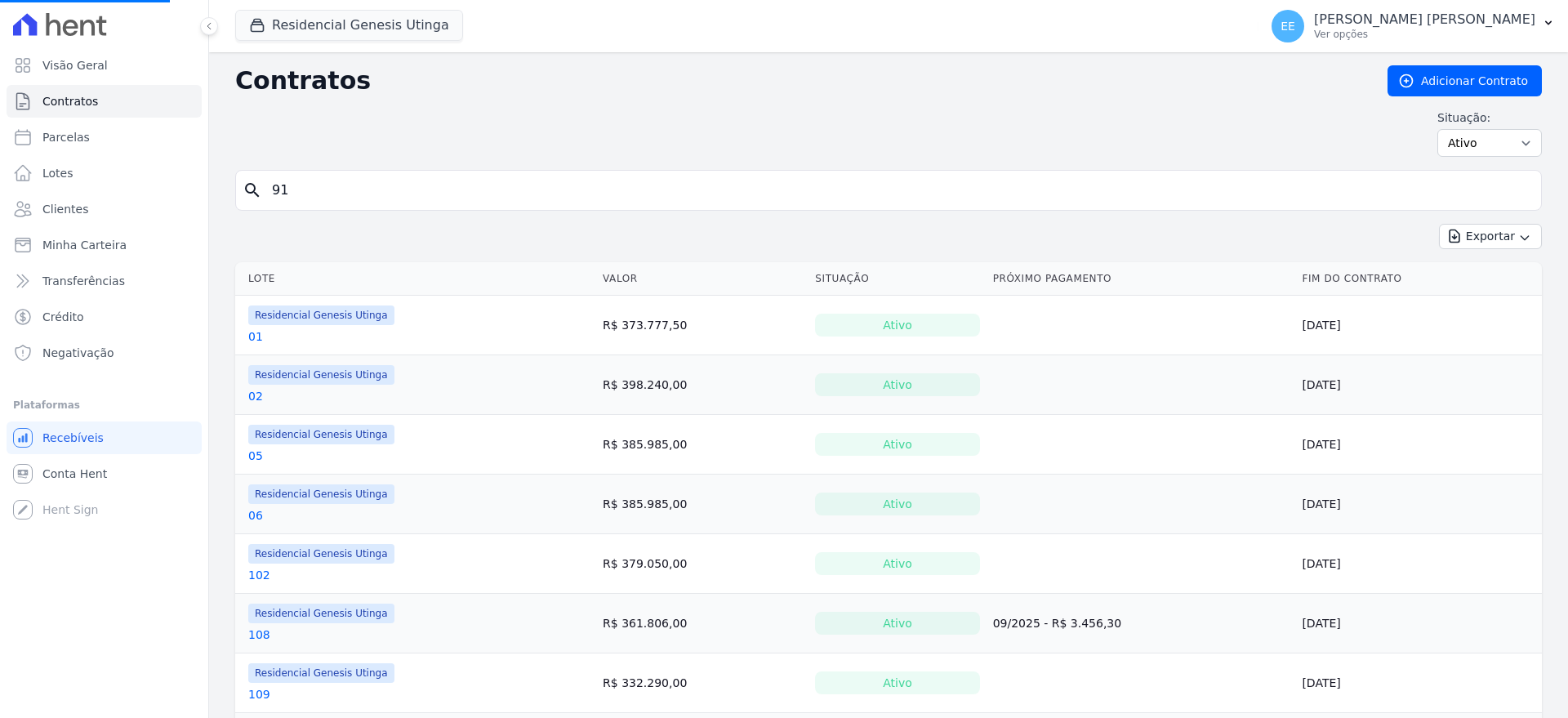
click at [341, 189] on input "91" at bounding box center [898, 190] width 1272 height 32
click at [340, 185] on input "search" at bounding box center [898, 190] width 1272 height 32
type input "108"
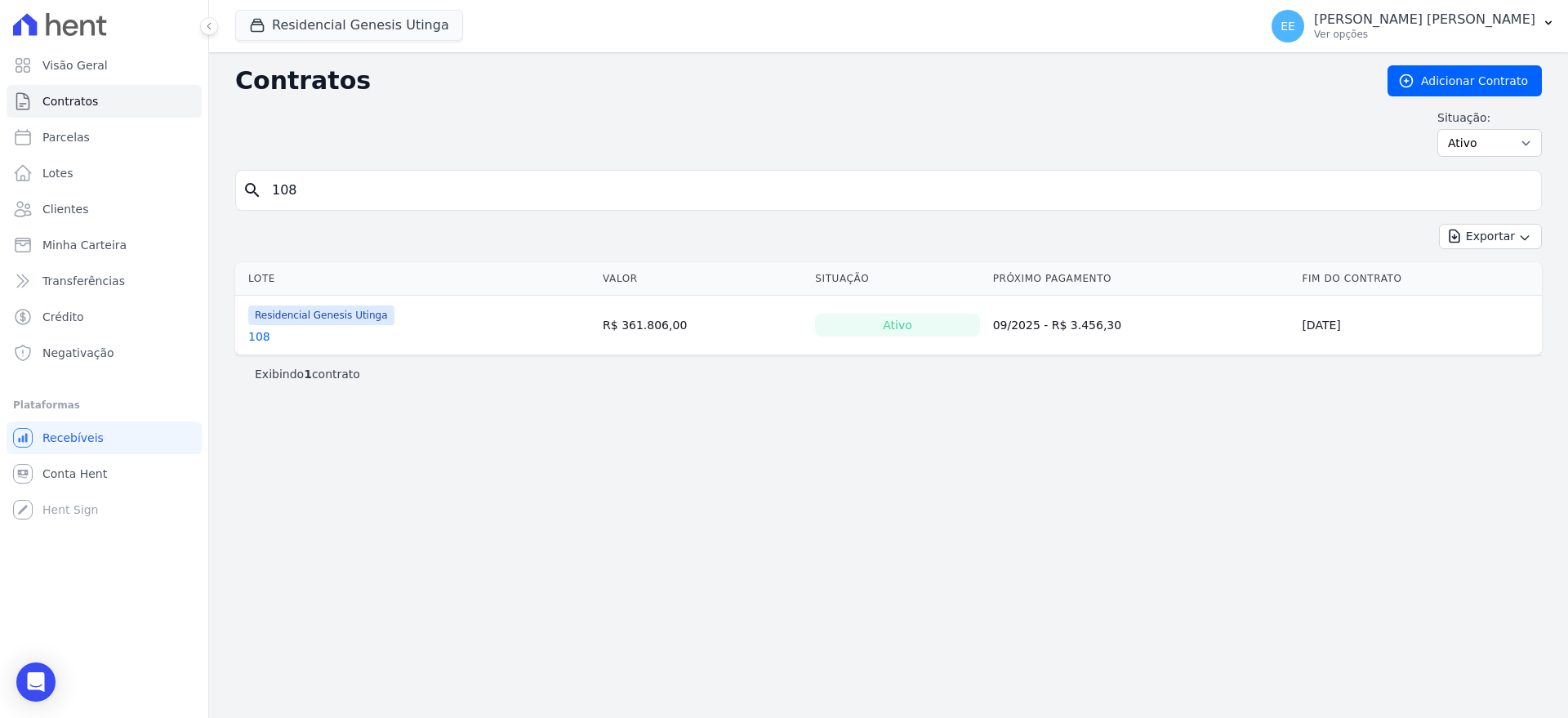
click at [260, 338] on link "108" at bounding box center [260, 336] width 22 height 16
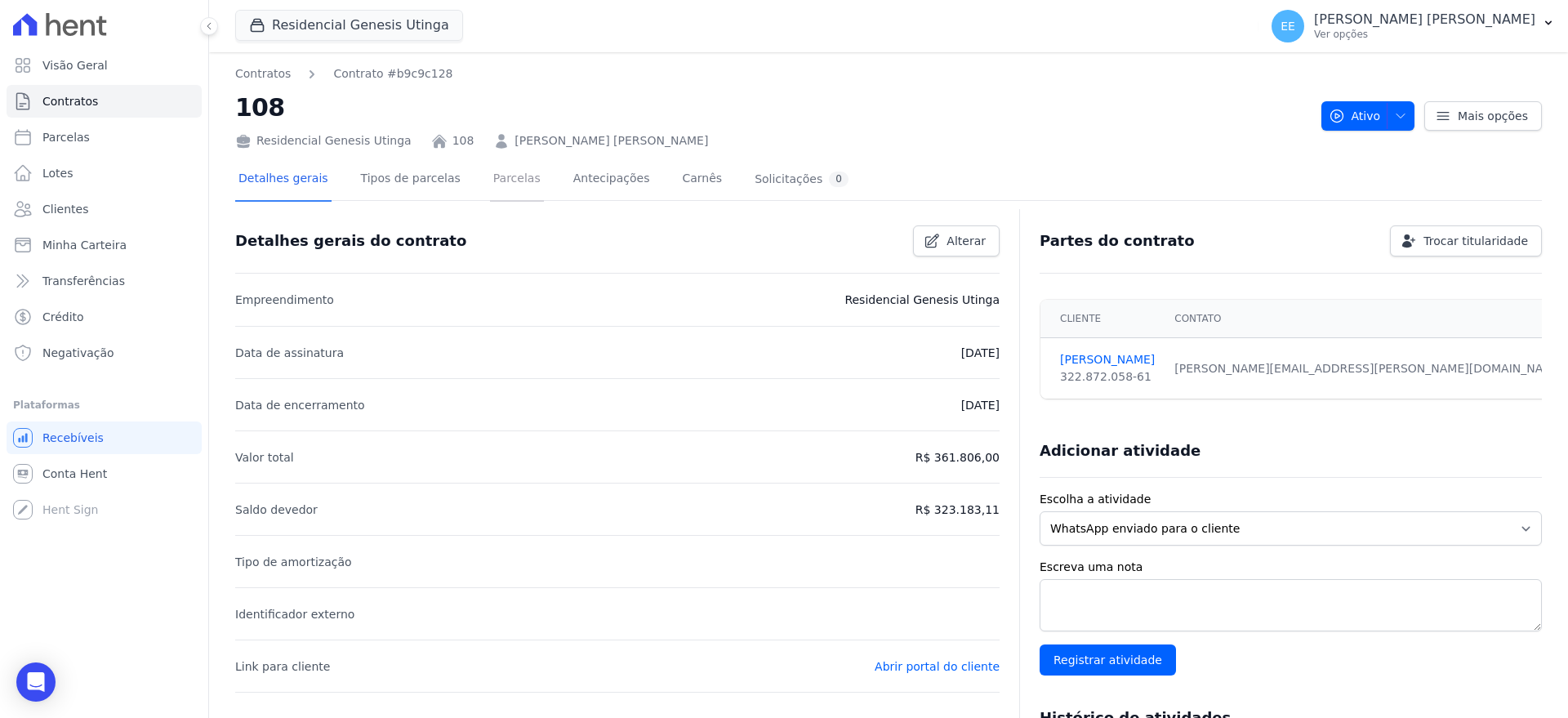
click at [491, 181] on link "Parcelas" at bounding box center [517, 180] width 54 height 43
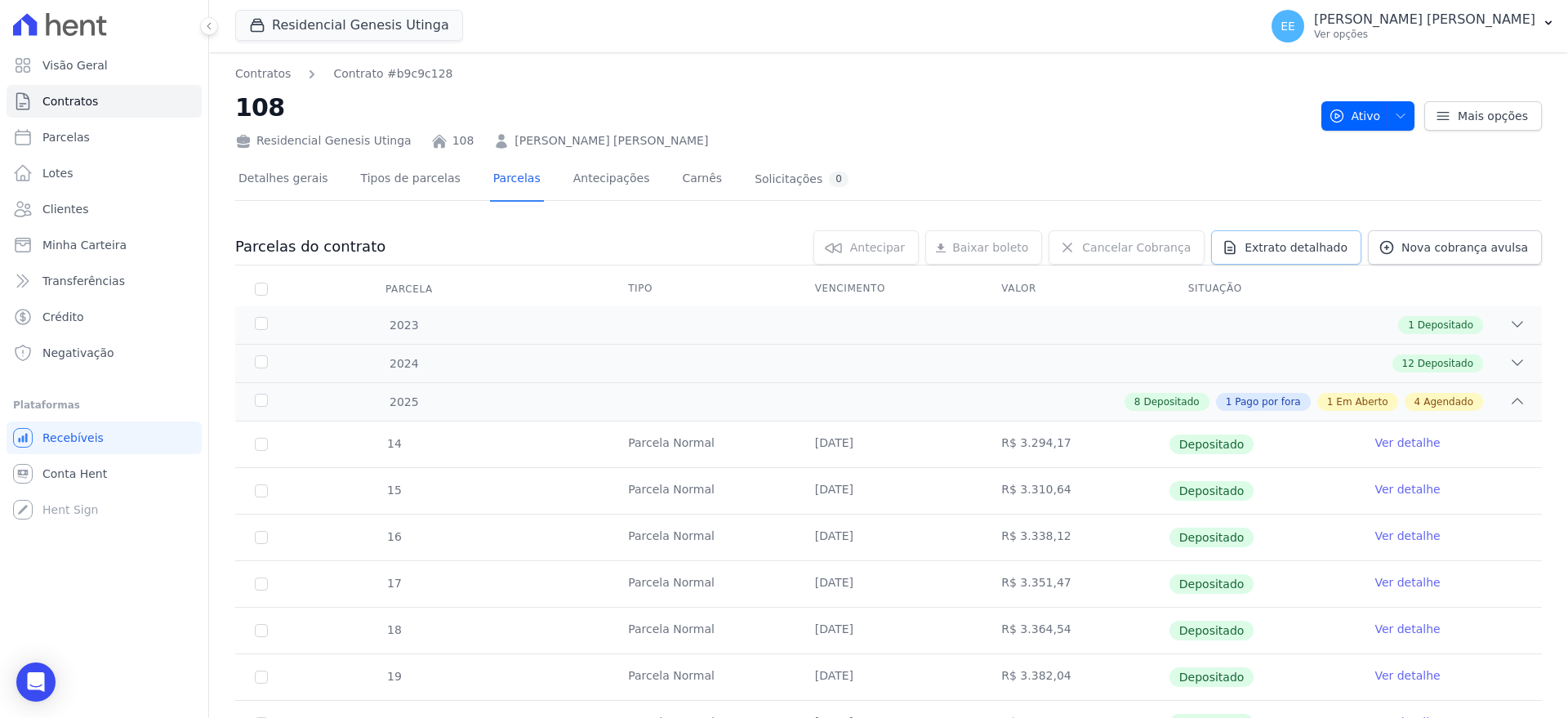
click at [1318, 249] on span "Extrato detalhado" at bounding box center [1296, 248] width 103 height 16
click at [1513, 243] on span "Exportar PDF" at bounding box center [1515, 248] width 86 height 16
click at [895, 109] on h2 "108" at bounding box center [771, 107] width 1073 height 37
click at [85, 100] on span "Contratos" at bounding box center [70, 101] width 56 height 16
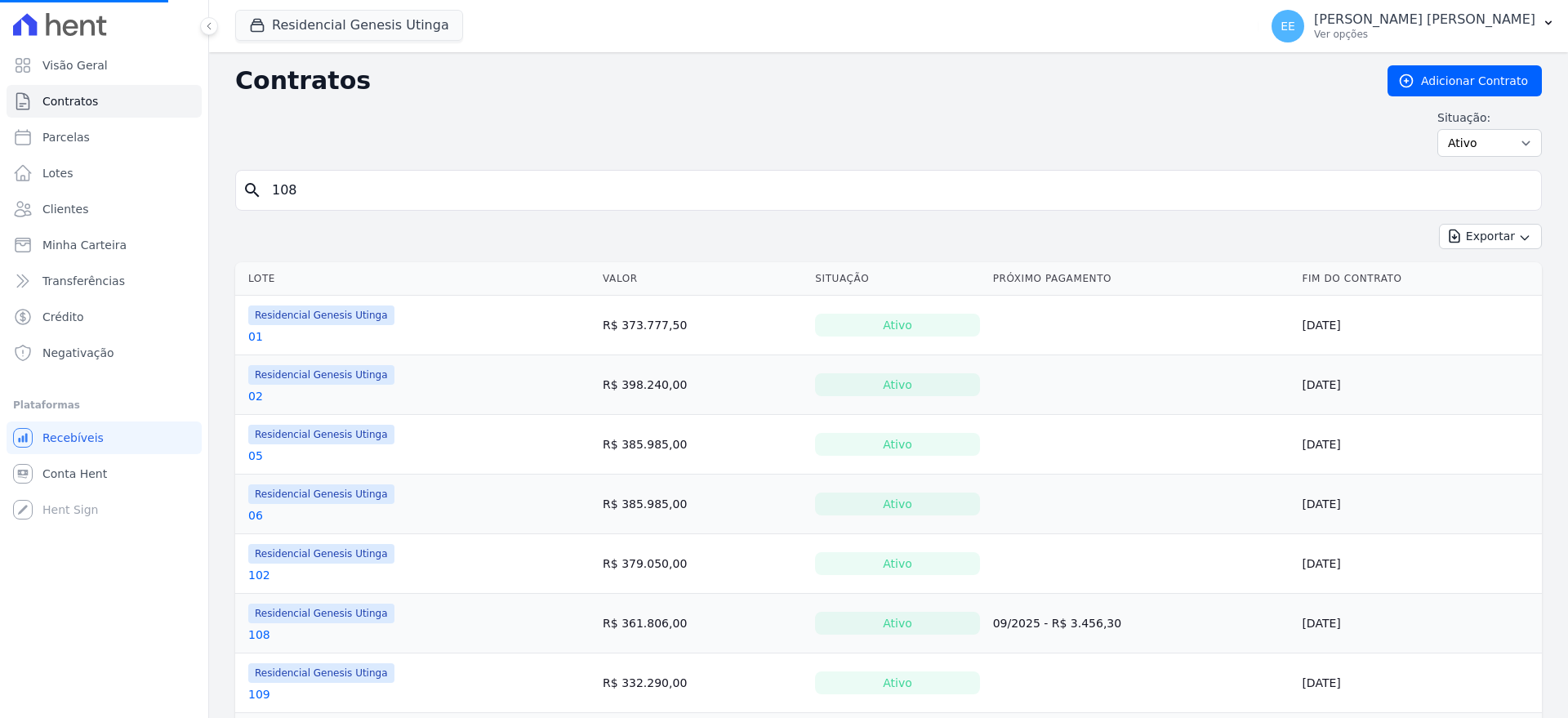
click at [328, 190] on input "108" at bounding box center [898, 190] width 1272 height 32
click at [328, 191] on input "search" at bounding box center [898, 190] width 1272 height 32
type input "111"
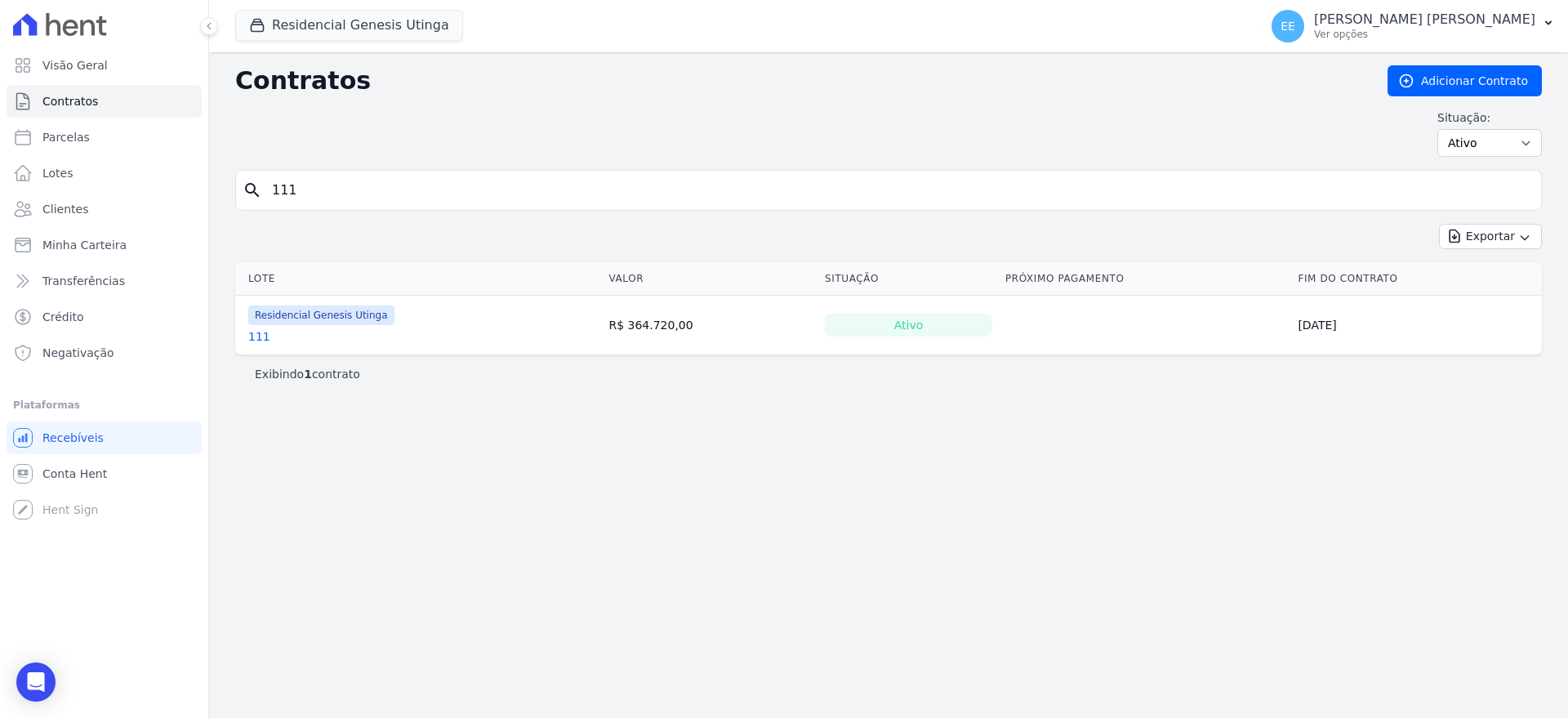
click at [260, 339] on link "111" at bounding box center [260, 336] width 22 height 16
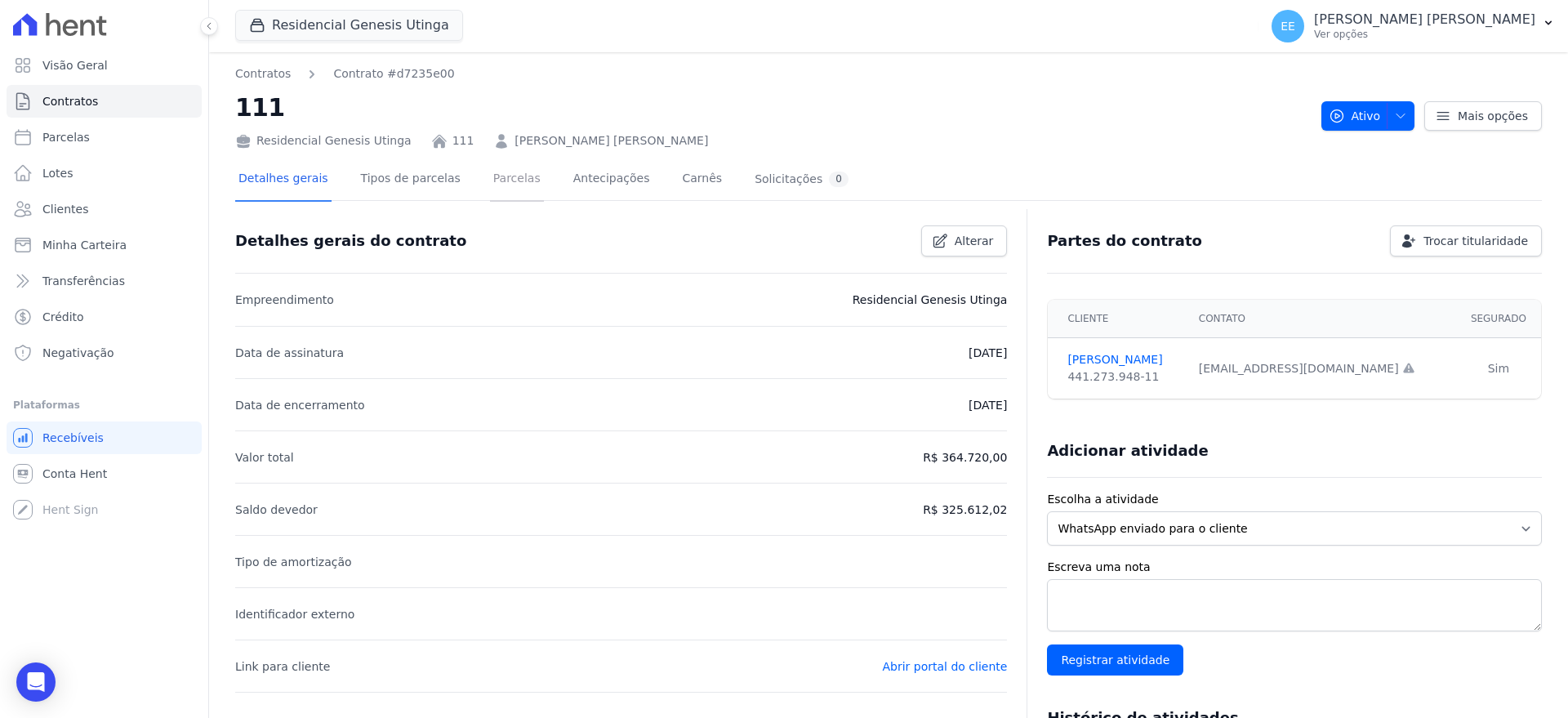
click at [490, 173] on link "Parcelas" at bounding box center [517, 180] width 54 height 43
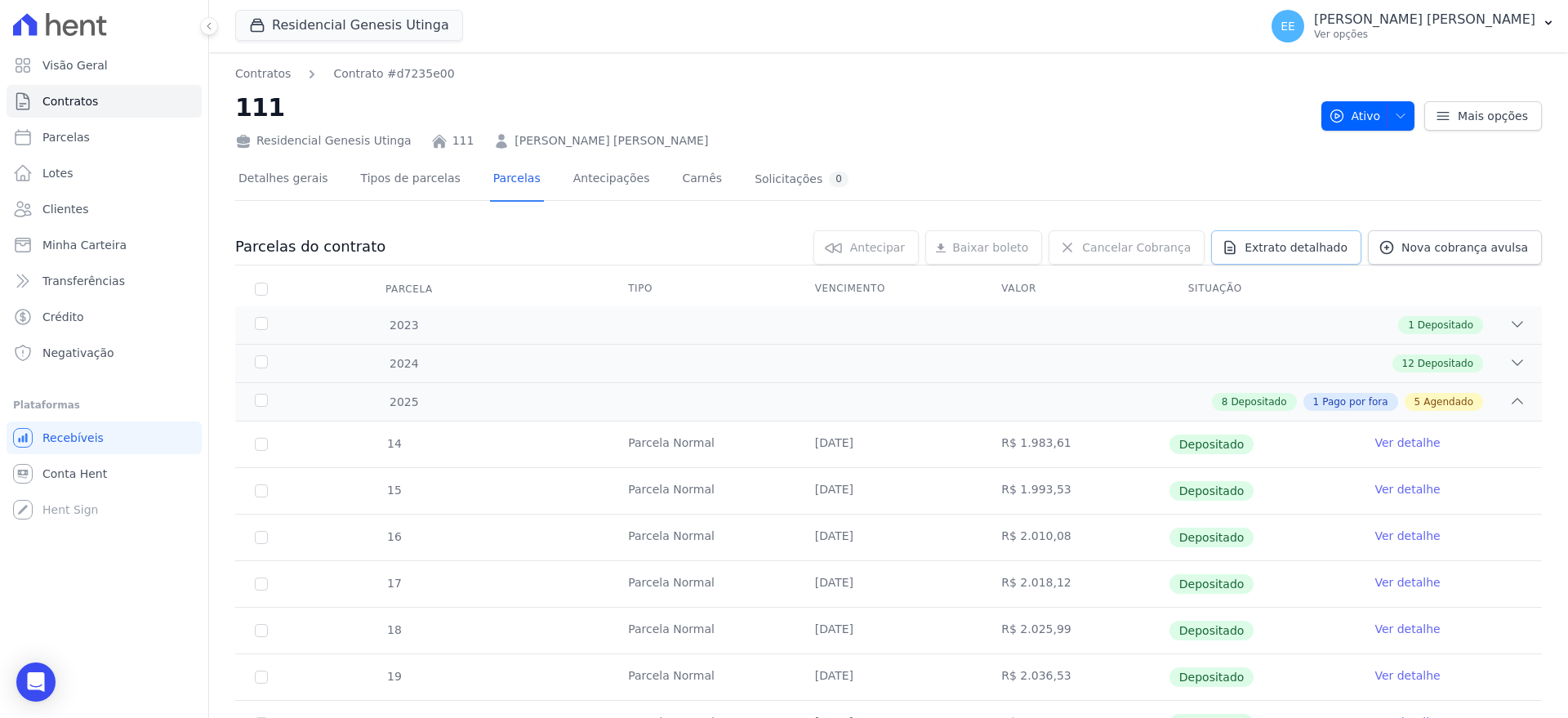
click at [1306, 249] on span "Extrato detalhado" at bounding box center [1296, 248] width 103 height 16
click at [1509, 241] on span "Exportar PDF" at bounding box center [1515, 248] width 86 height 16
click at [55, 93] on span "Contratos" at bounding box center [70, 101] width 56 height 16
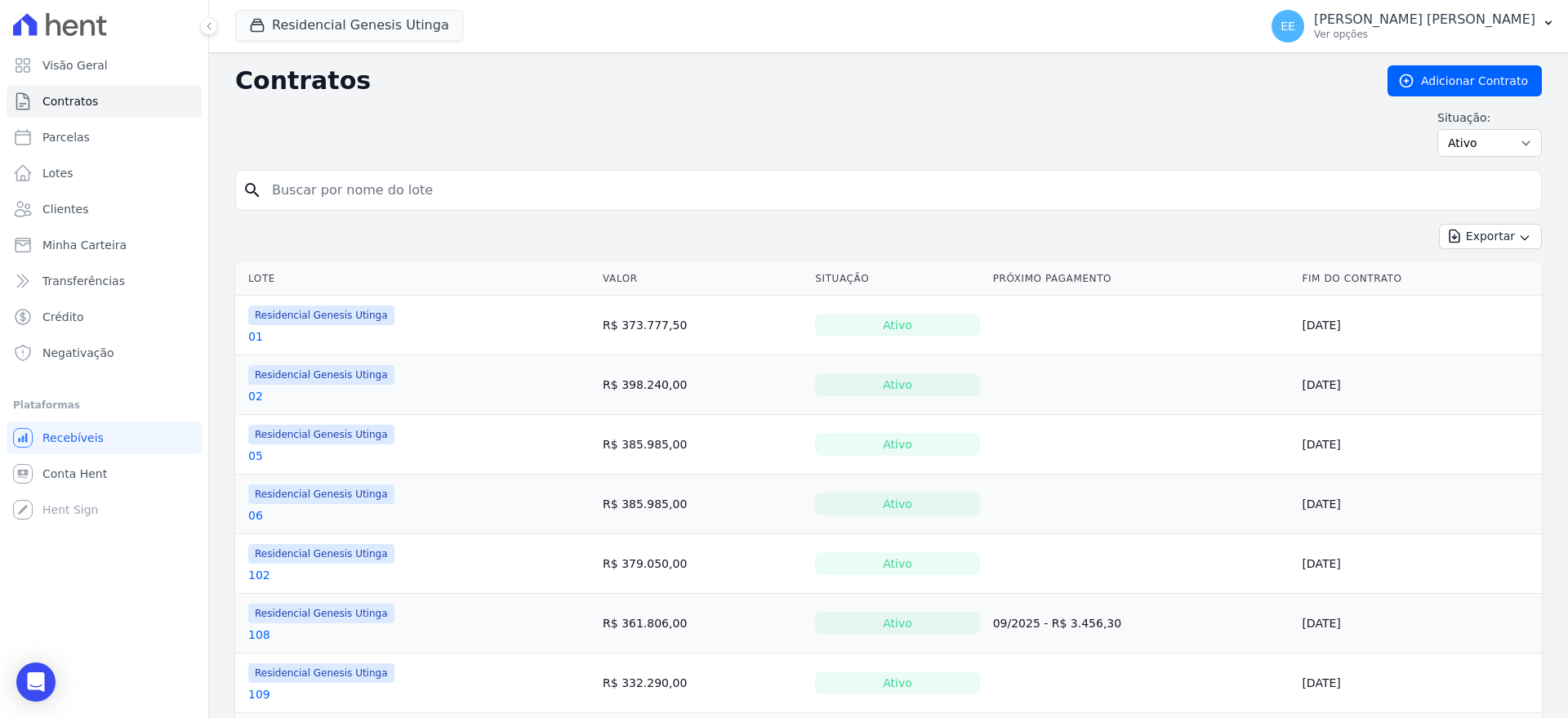
click at [315, 197] on input "search" at bounding box center [898, 190] width 1272 height 32
type input "117"
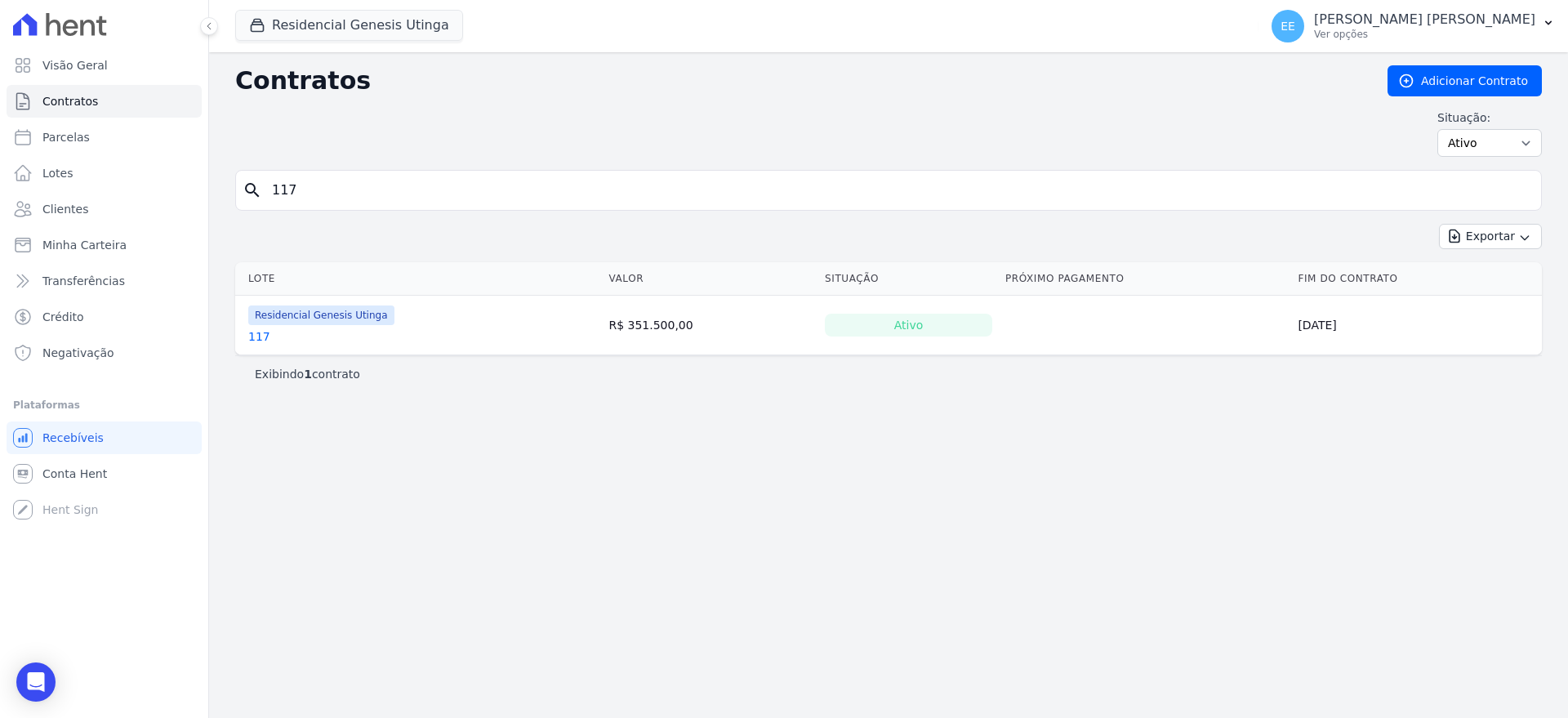
click at [258, 335] on link "117" at bounding box center [260, 336] width 22 height 16
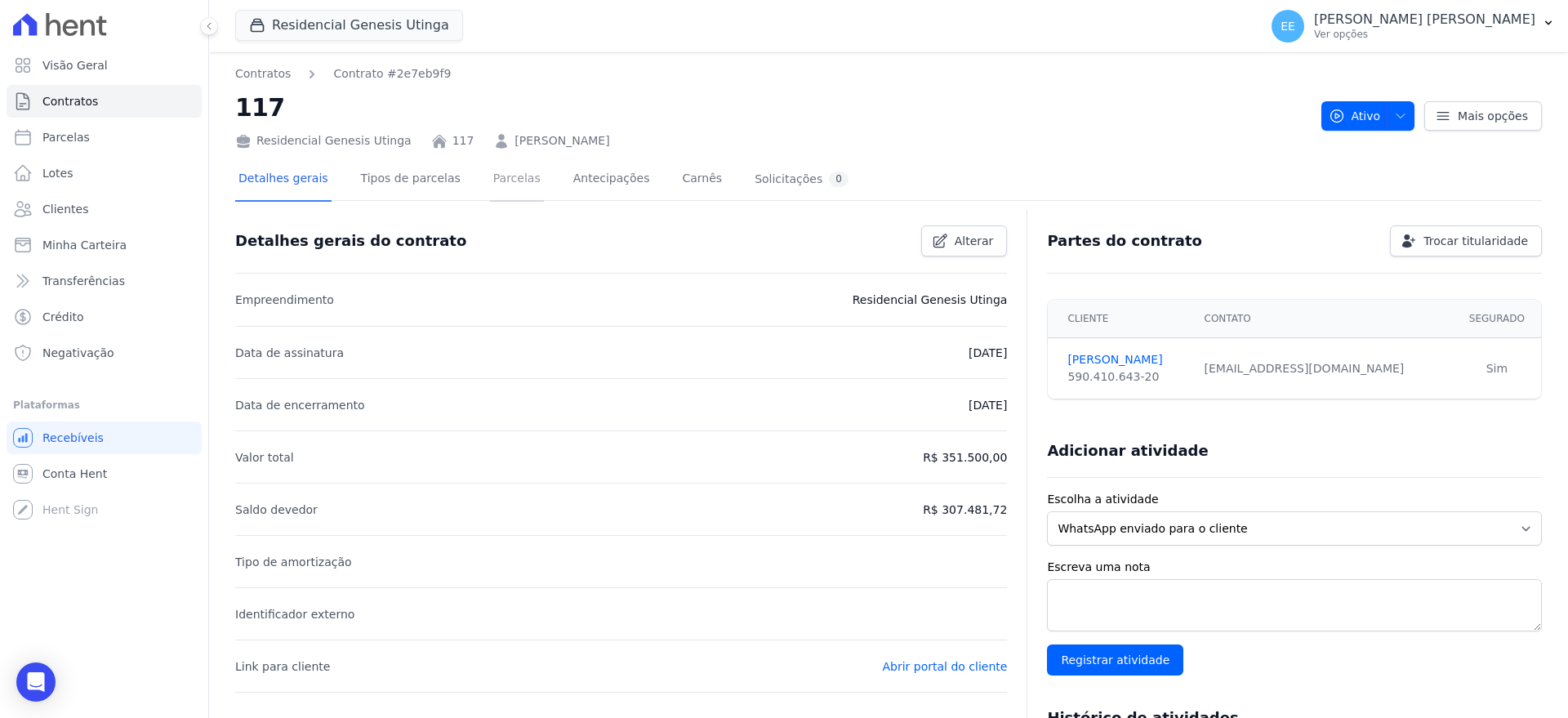
click at [490, 179] on link "Parcelas" at bounding box center [517, 180] width 54 height 43
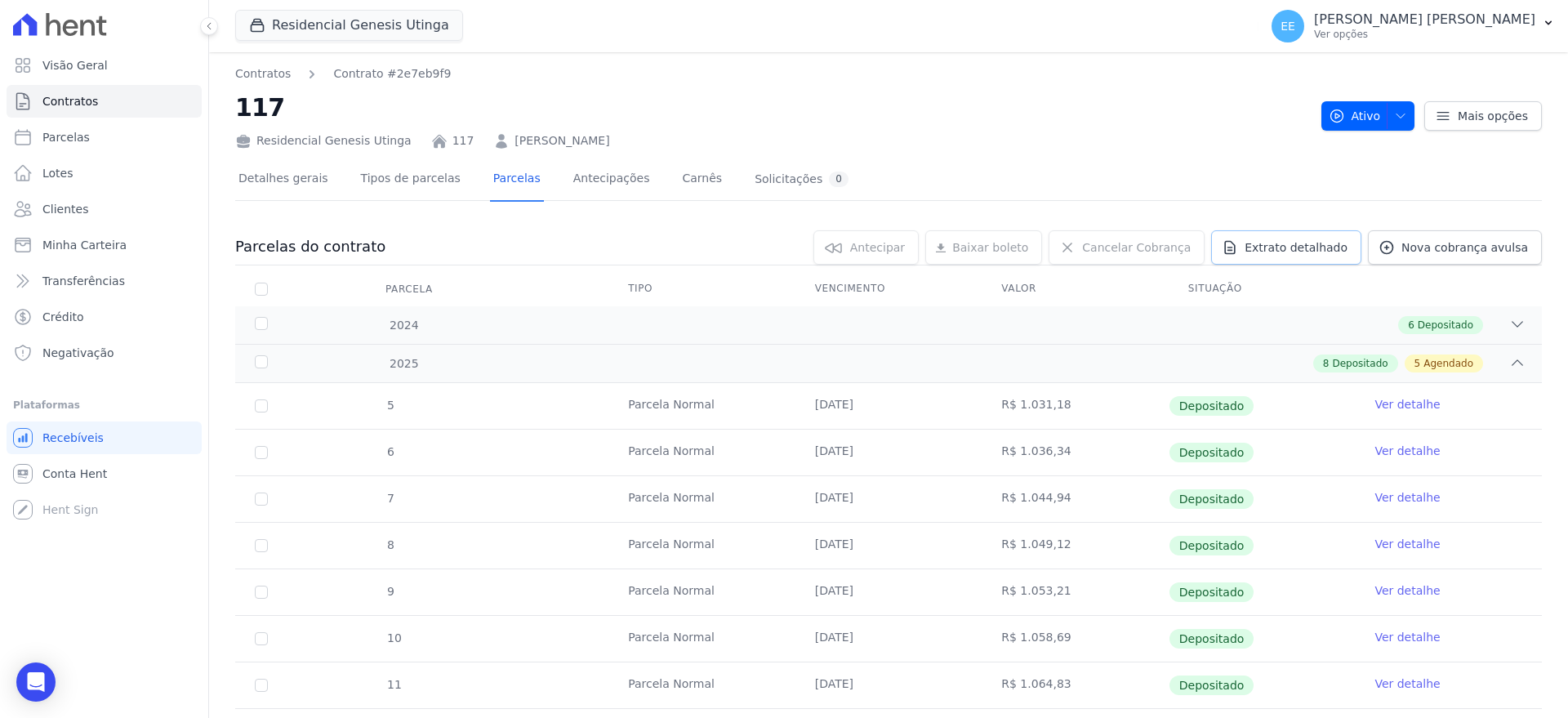
click at [1281, 240] on span "Extrato detalhado" at bounding box center [1296, 248] width 103 height 16
click at [1522, 241] on span "Exportar PDF" at bounding box center [1515, 248] width 86 height 16
click at [137, 93] on link "Contratos" at bounding box center [104, 101] width 196 height 32
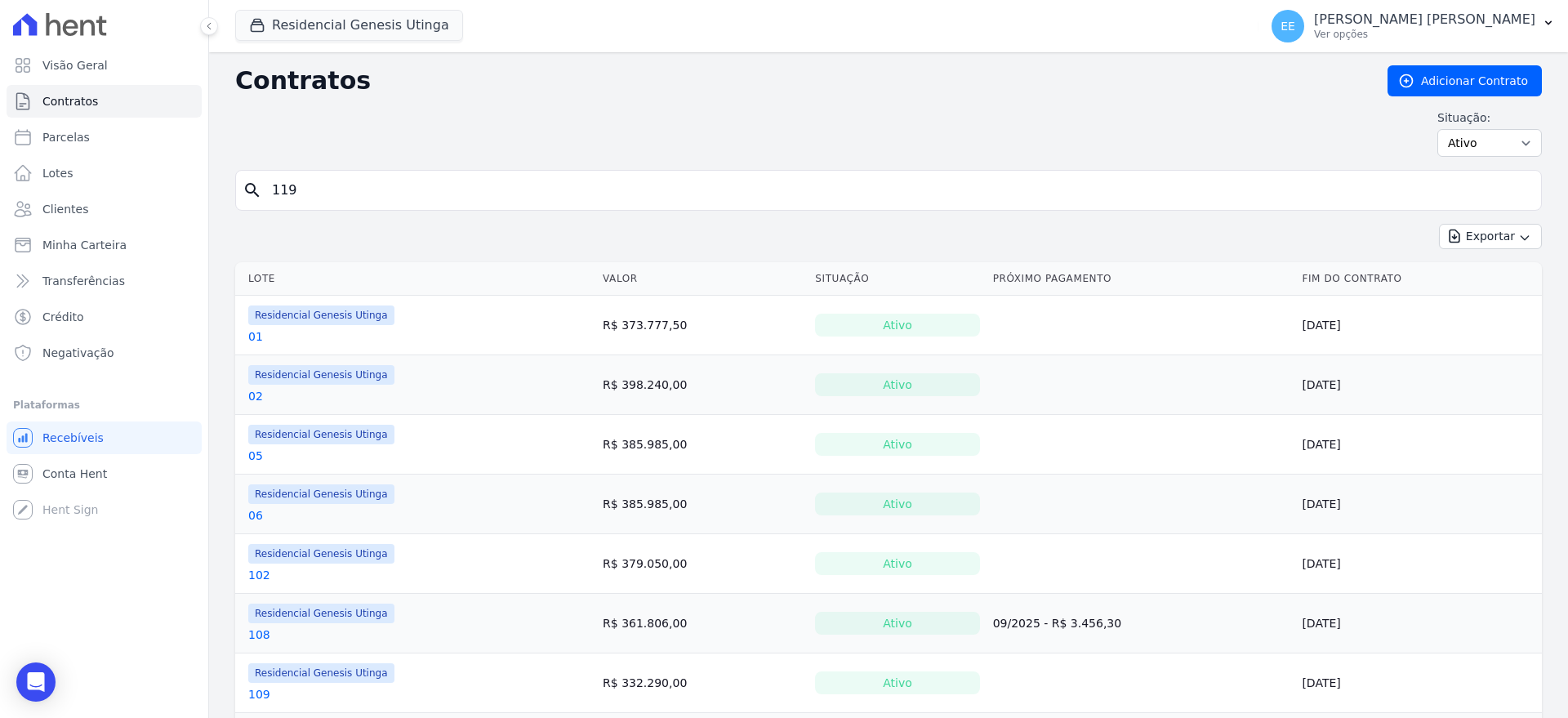
type input "119"
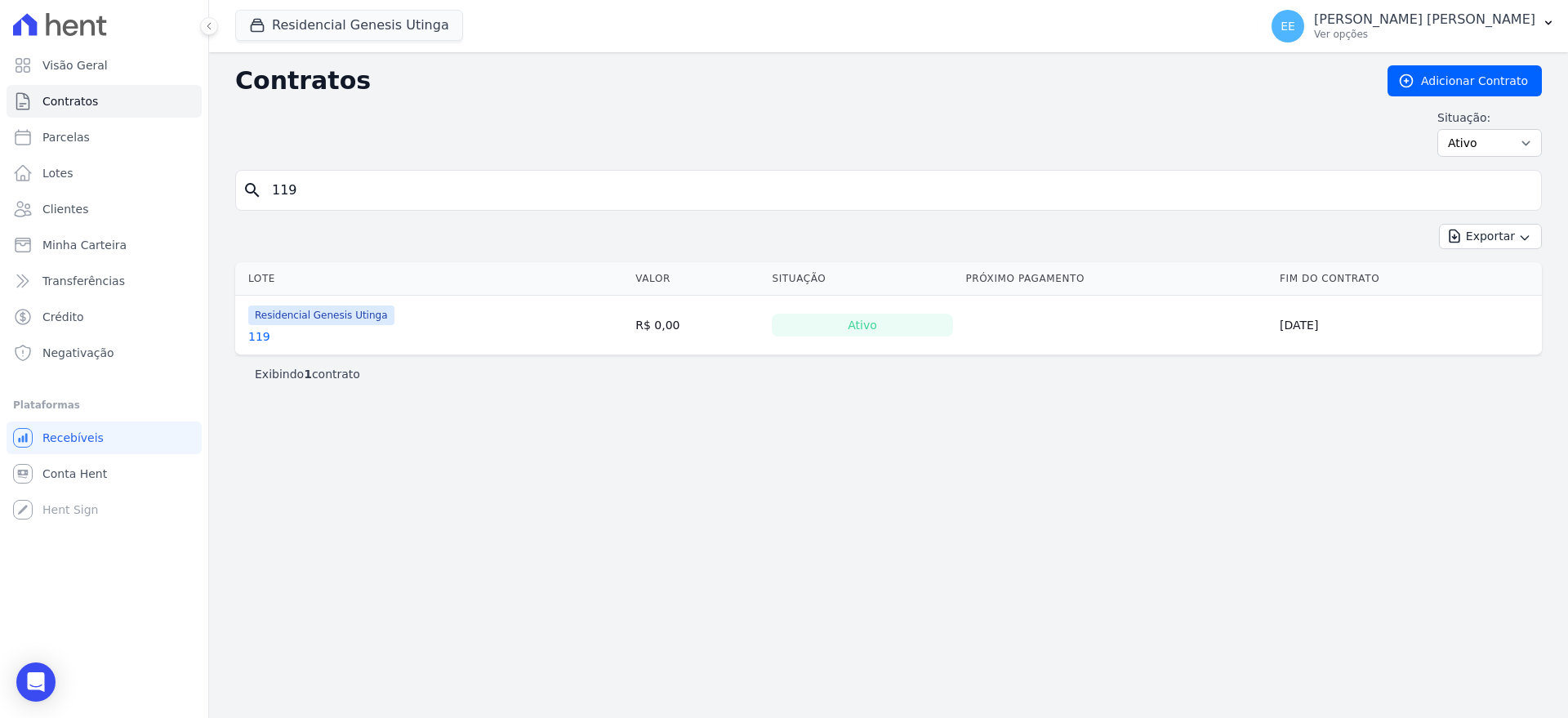
click at [257, 341] on link "119" at bounding box center [260, 336] width 22 height 16
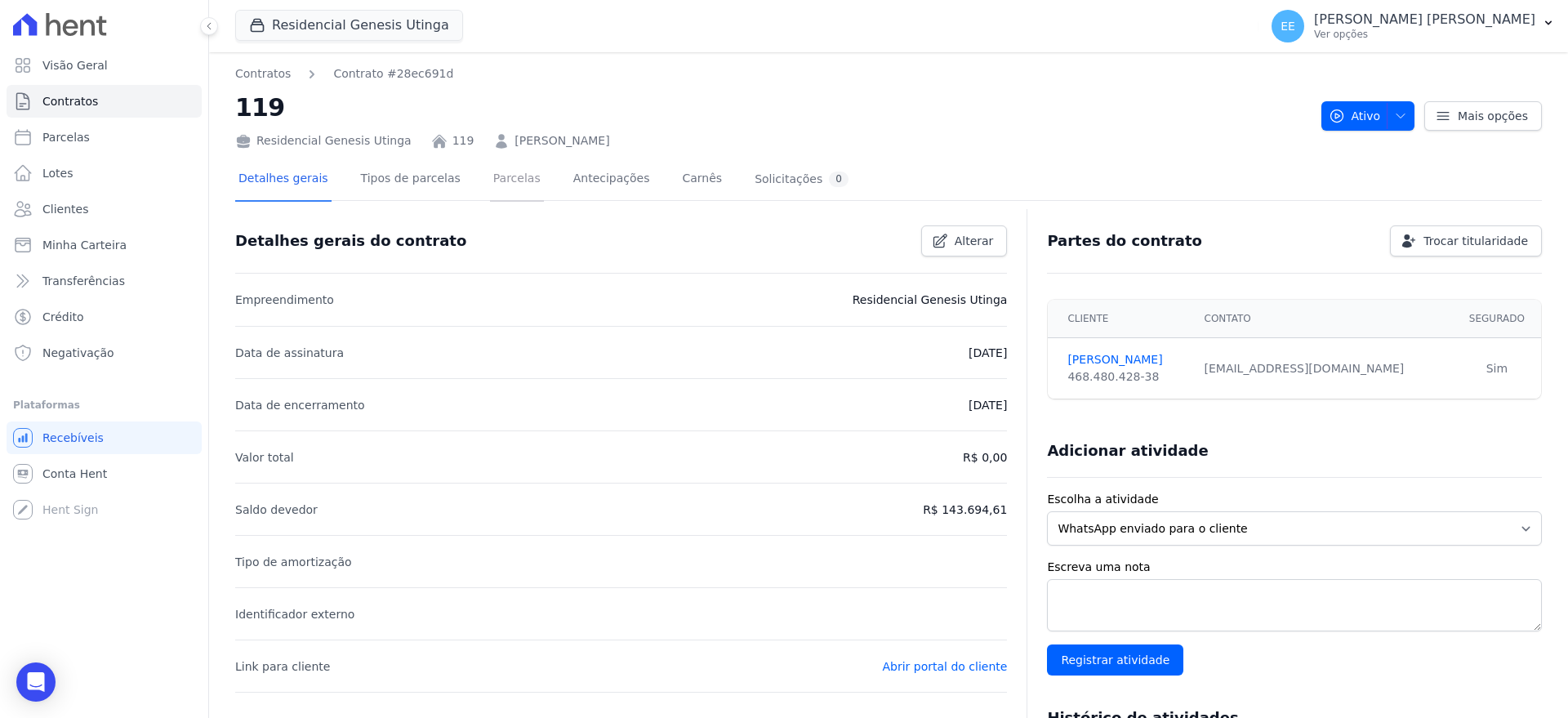
click at [490, 178] on link "Parcelas" at bounding box center [517, 180] width 54 height 43
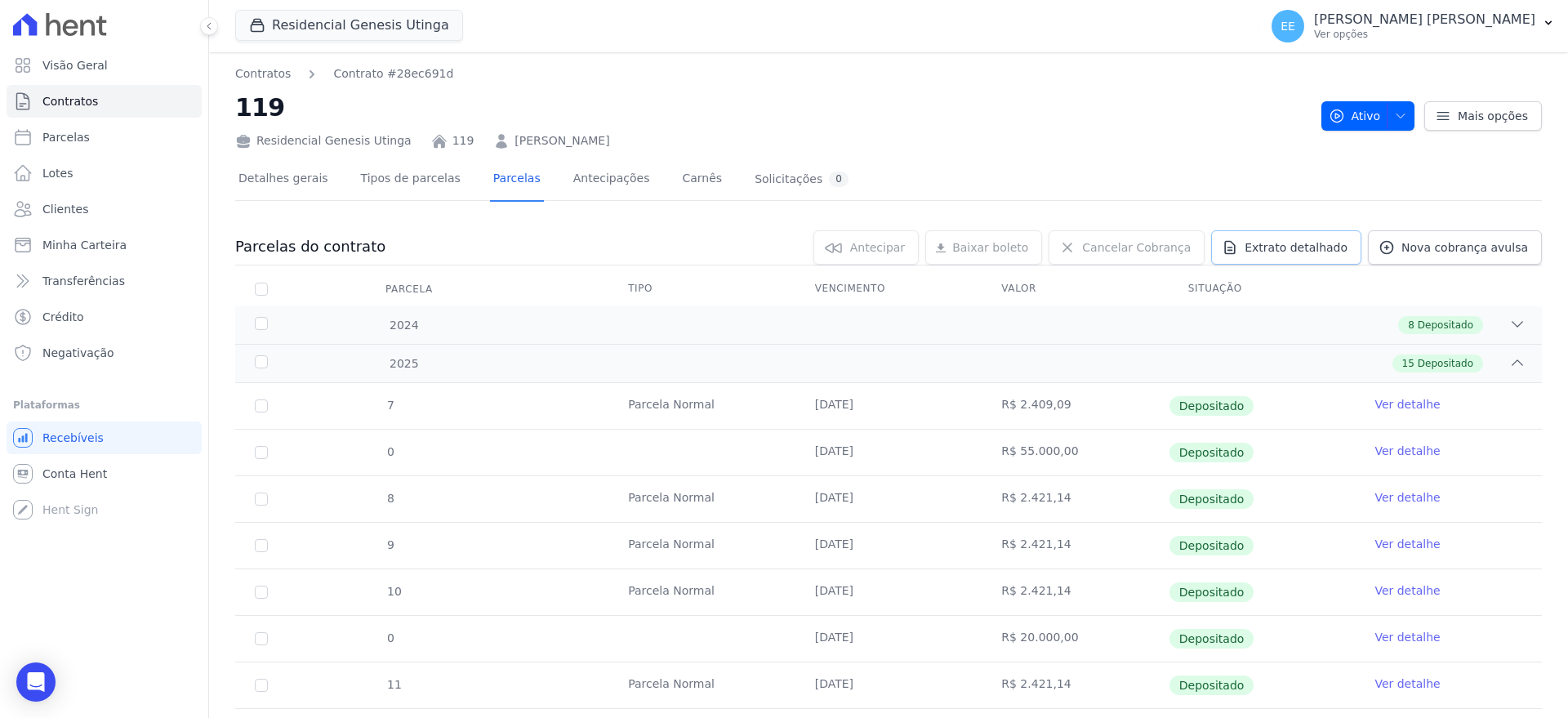
click at [1301, 241] on span "Extrato detalhado" at bounding box center [1296, 248] width 103 height 16
click at [1510, 248] on span "Exportar PDF" at bounding box center [1515, 248] width 86 height 16
